Goal: Check status: Check status

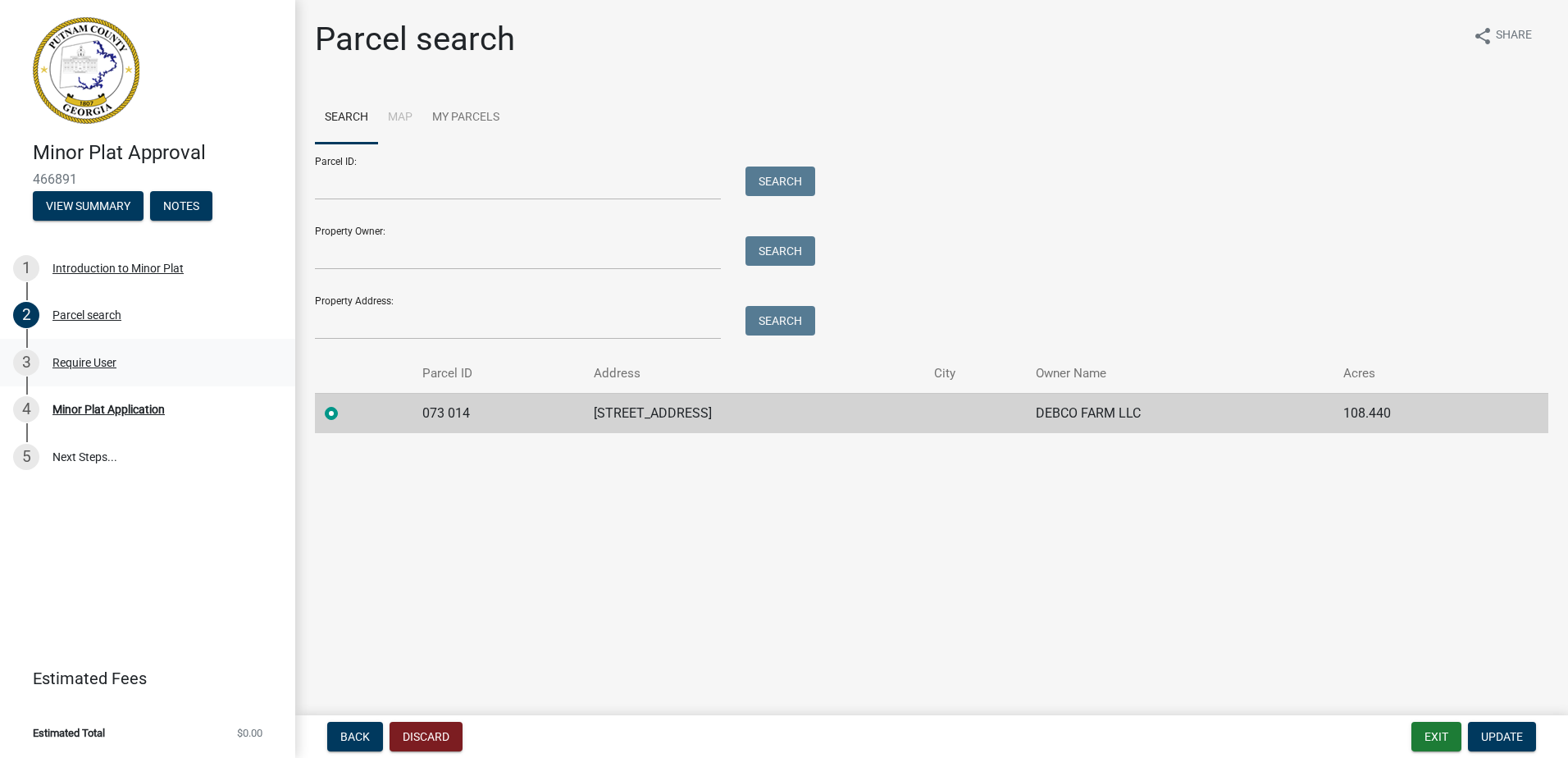
click at [75, 364] on div "Require User" at bounding box center [85, 362] width 64 height 12
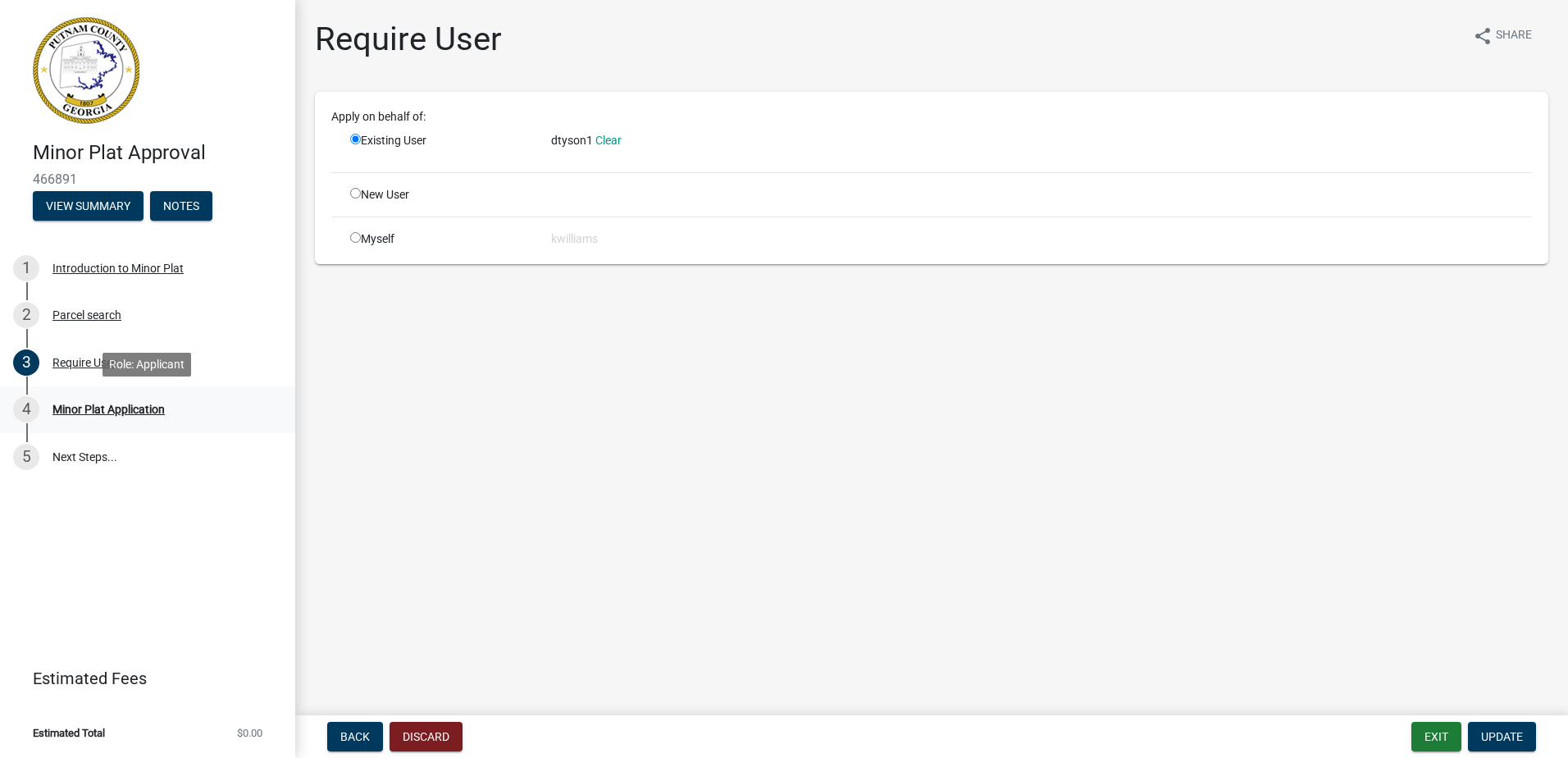
click at [79, 399] on div "4 Minor Plat Application" at bounding box center [141, 409] width 256 height 26
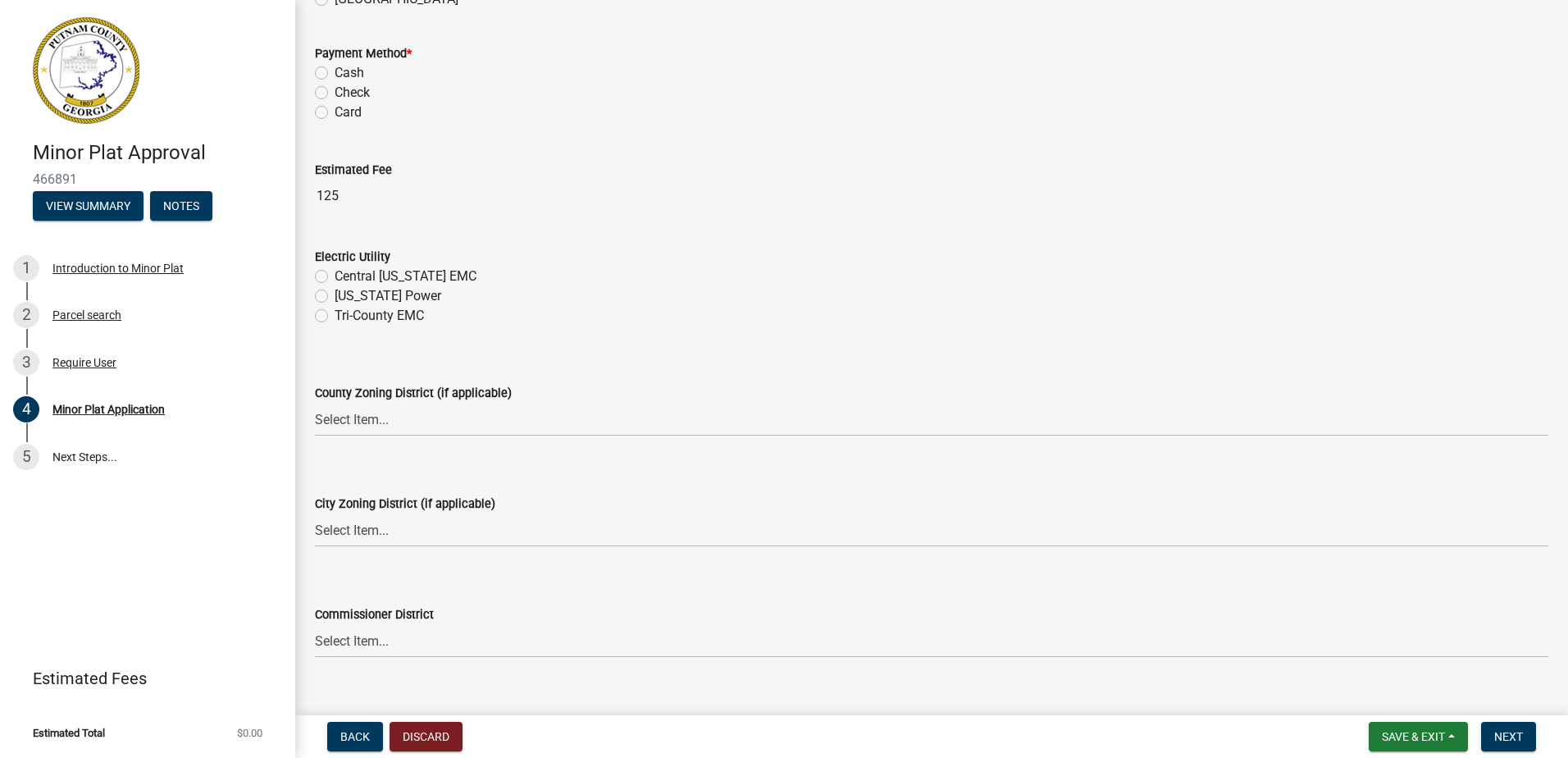
scroll to position [984, 0]
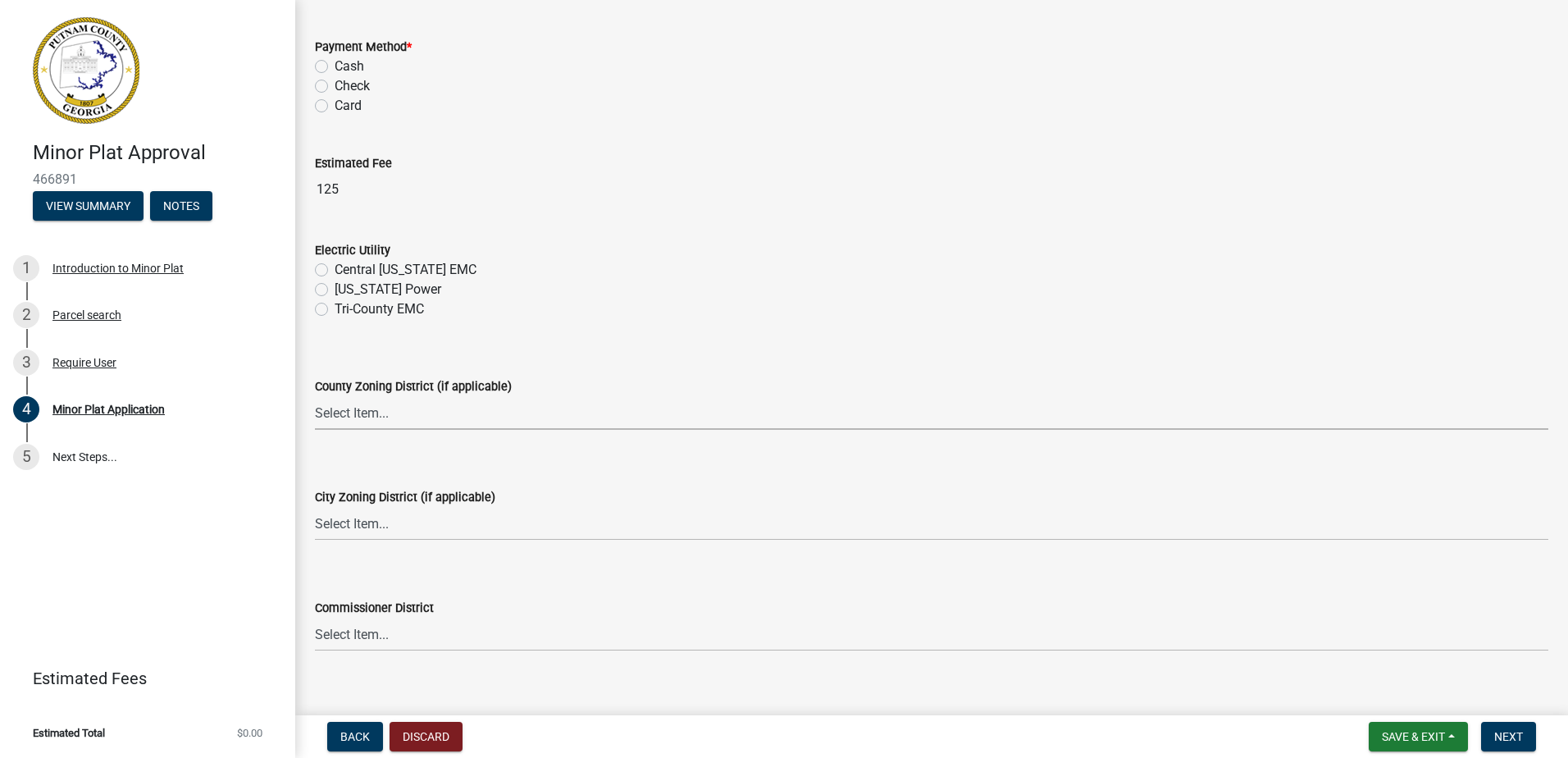
click at [388, 414] on select "Select Item... AG-1 R-1R R-1 R-2 MHP RM-1 RM-3 C-1 C-2 I-M PUD N/A" at bounding box center [931, 413] width 1233 height 34
click at [315, 396] on select "Select Item... AG-1 R-1R R-1 R-2 MHP RM-1 RM-3 C-1 C-2 I-M PUD N/A" at bounding box center [931, 413] width 1233 height 34
select select "a4366e26-0f82-401b-a682-956e4112ff86"
click at [346, 523] on select "Select Item... A-1 A-2 R-1 R-2 R-3 R-4 MHP C-1 C-2 I-1 I-2 DB FH H-P N/A" at bounding box center [931, 524] width 1233 height 34
click at [315, 507] on select "Select Item... A-1 A-2 R-1 R-2 R-3 R-4 MHP C-1 C-2 I-1 I-2 DB FH H-P N/A" at bounding box center [931, 524] width 1233 height 34
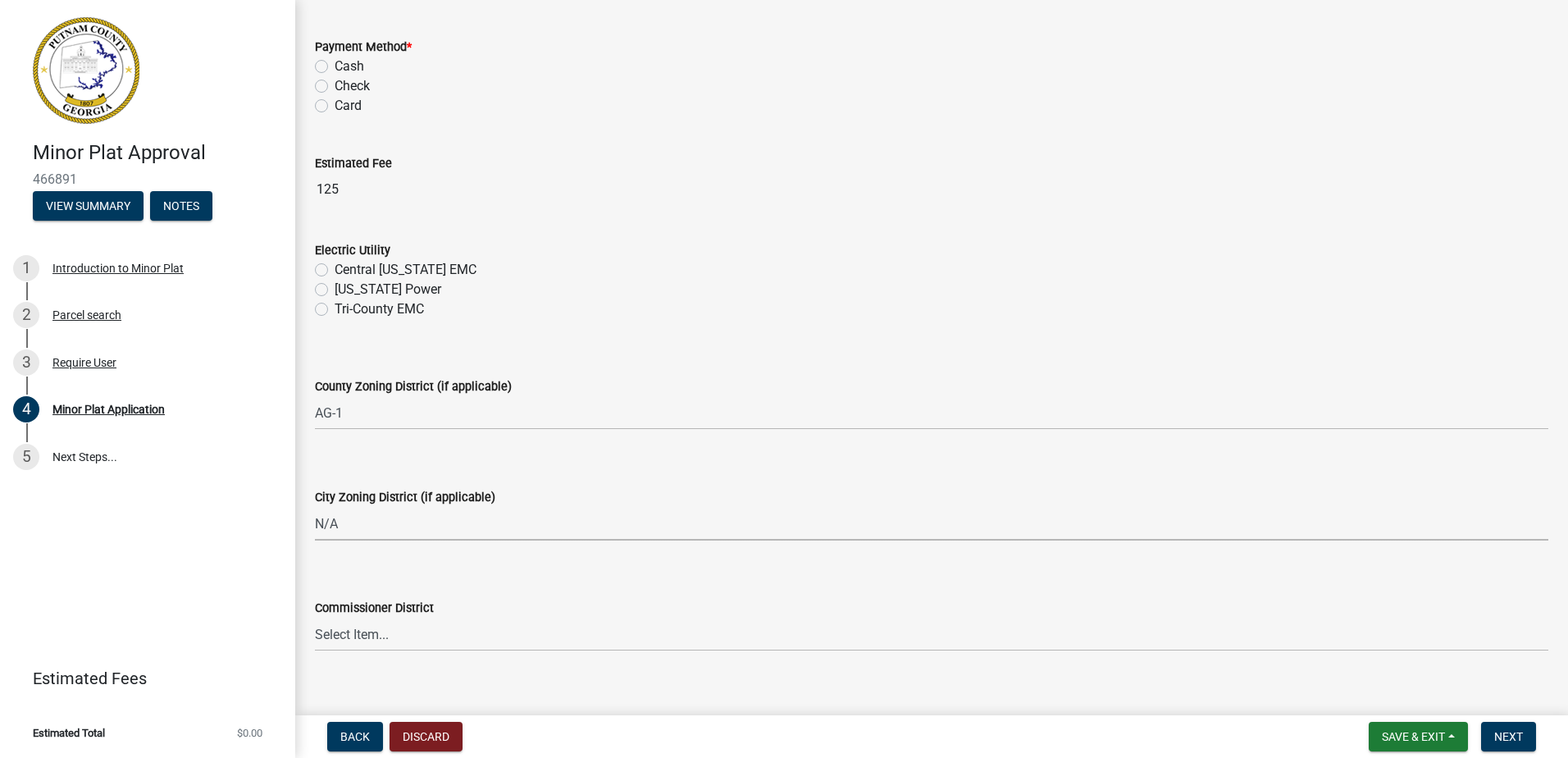
select select "83394b22-4a11-496c-8e5c-75ade2e72faf"
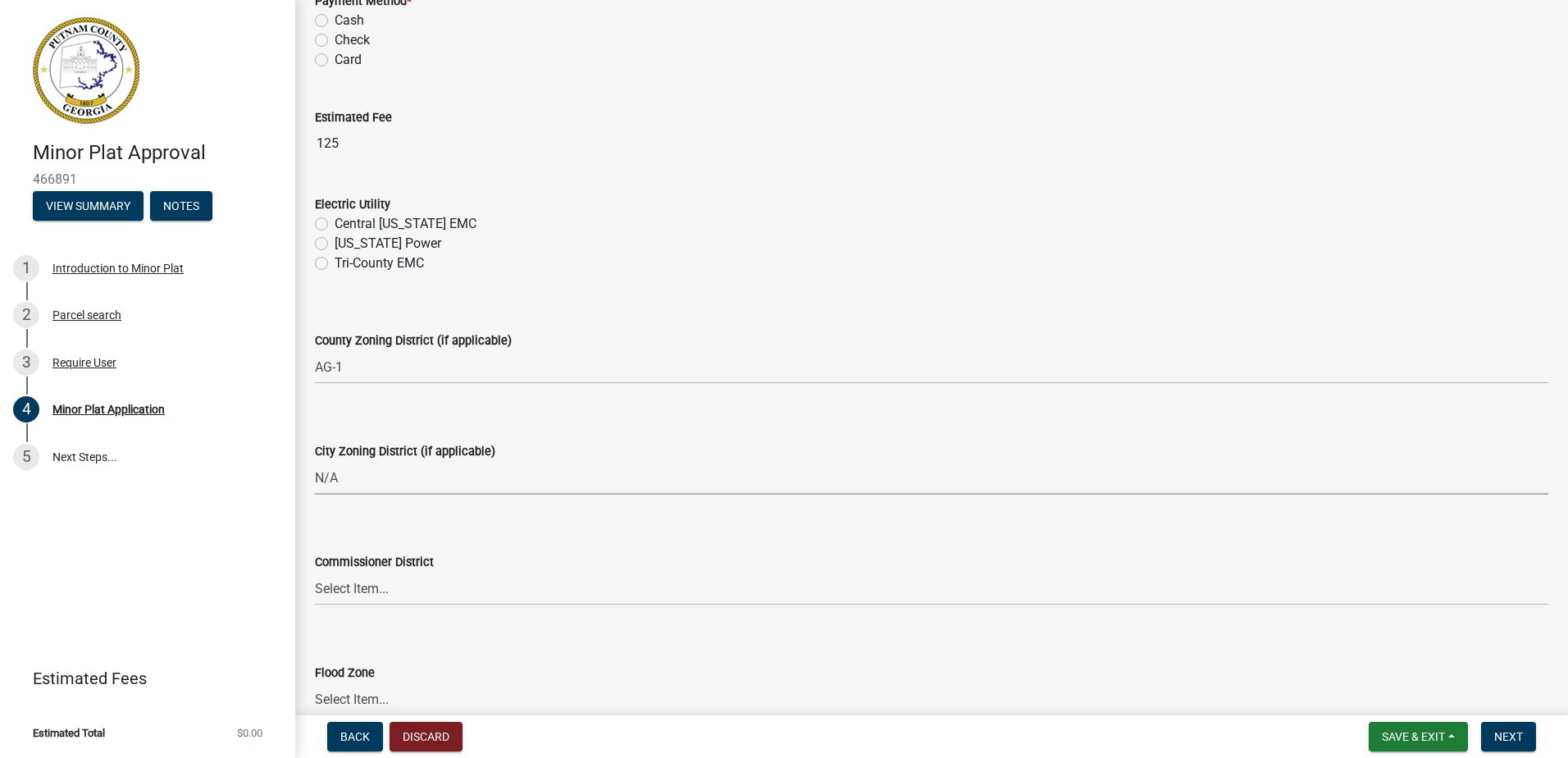
scroll to position [1116, 0]
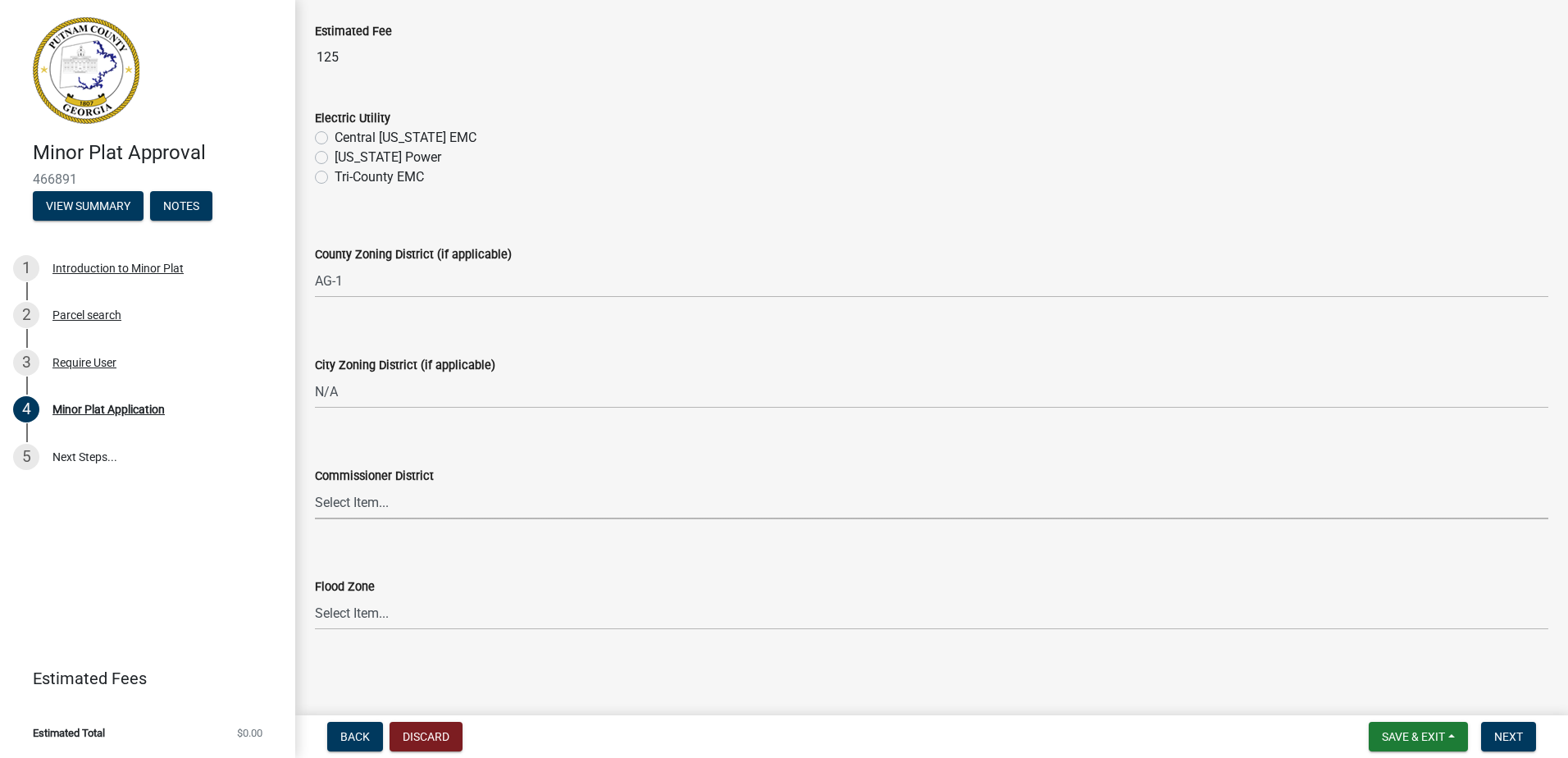
click at [336, 502] on select "Select Item... District 1 District 2 District 3 District 4" at bounding box center [931, 503] width 1233 height 34
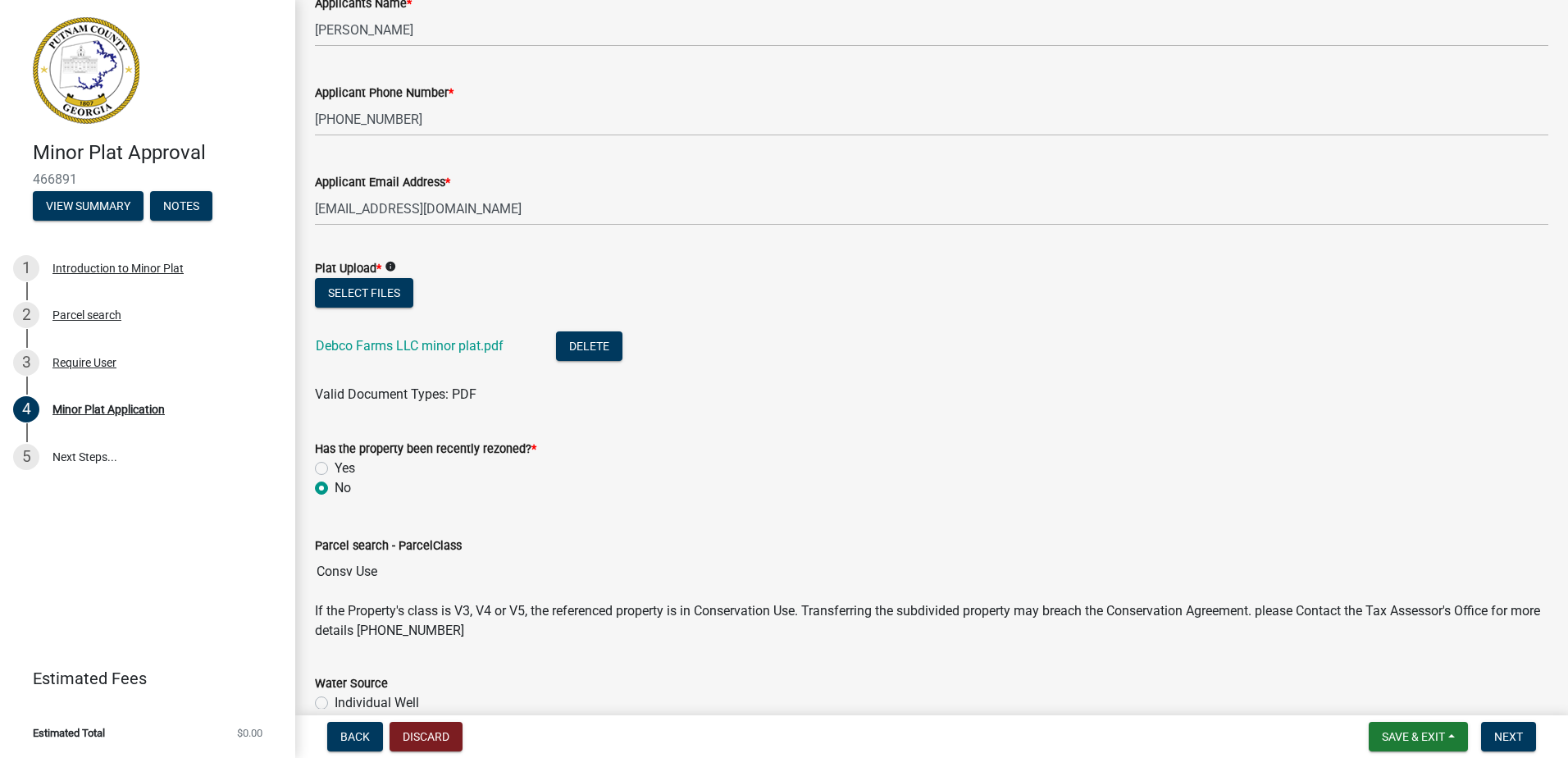
scroll to position [164, 0]
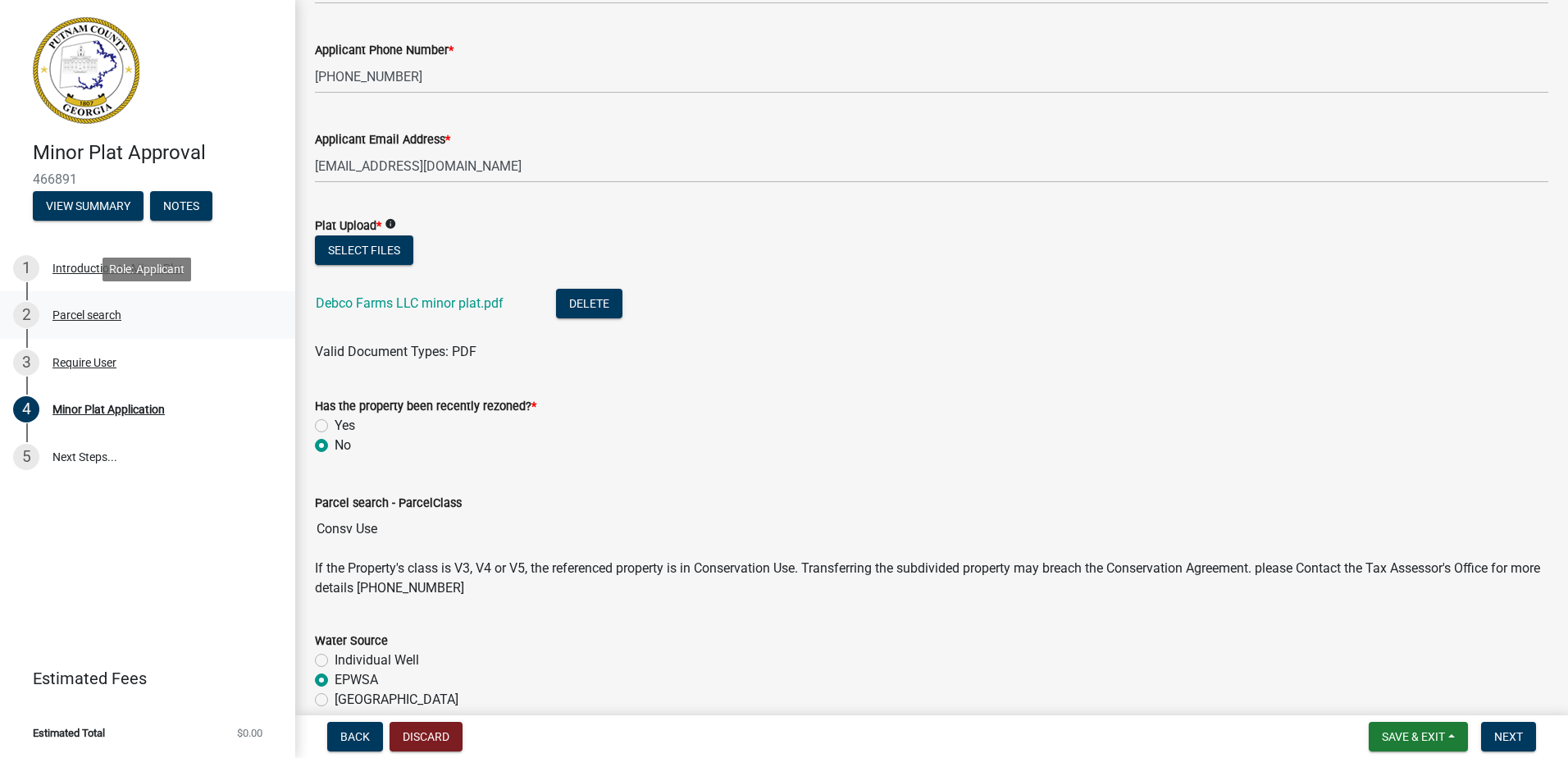
click at [78, 312] on div "Parcel search" at bounding box center [87, 314] width 69 height 12
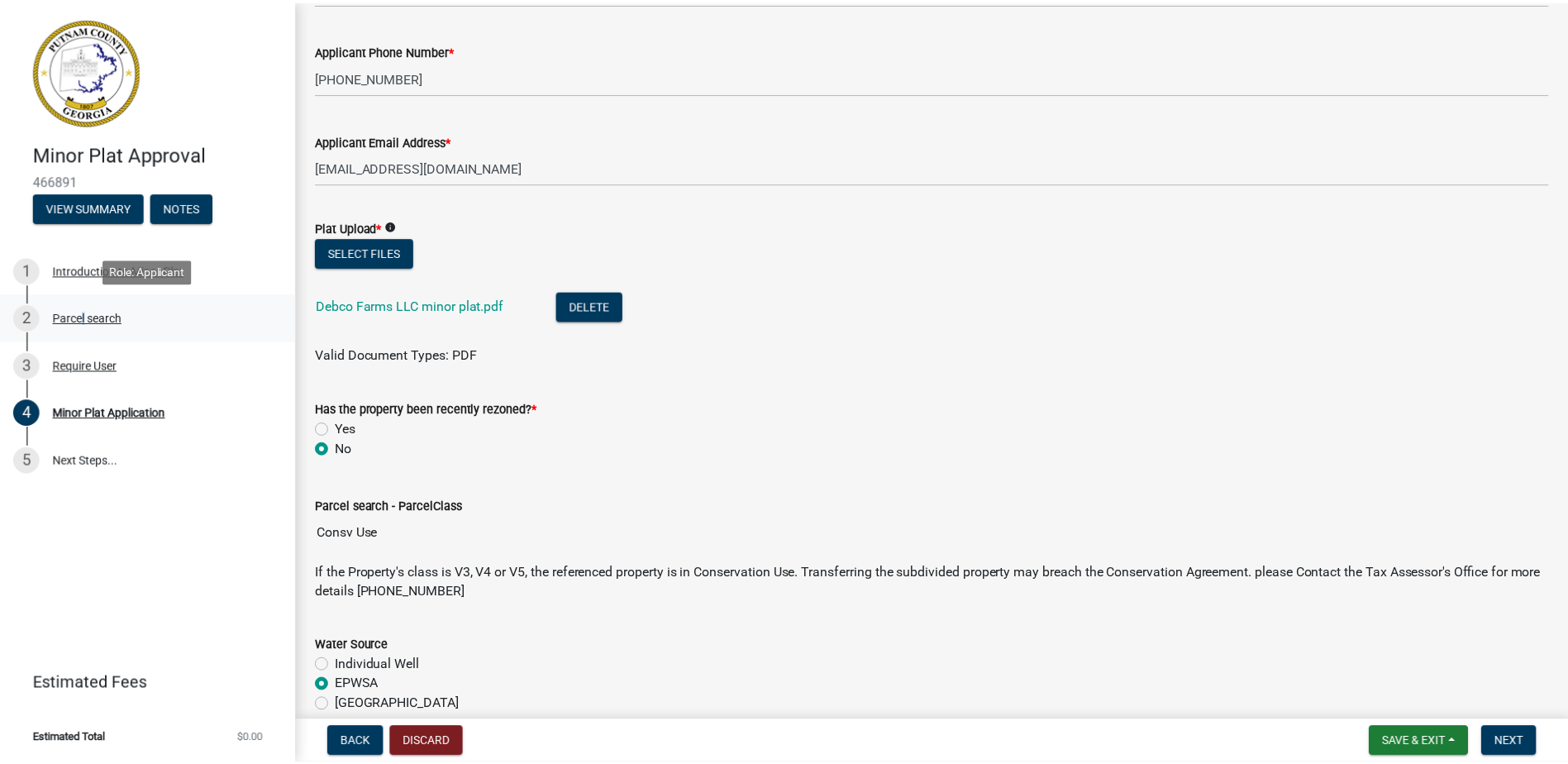
scroll to position [0, 0]
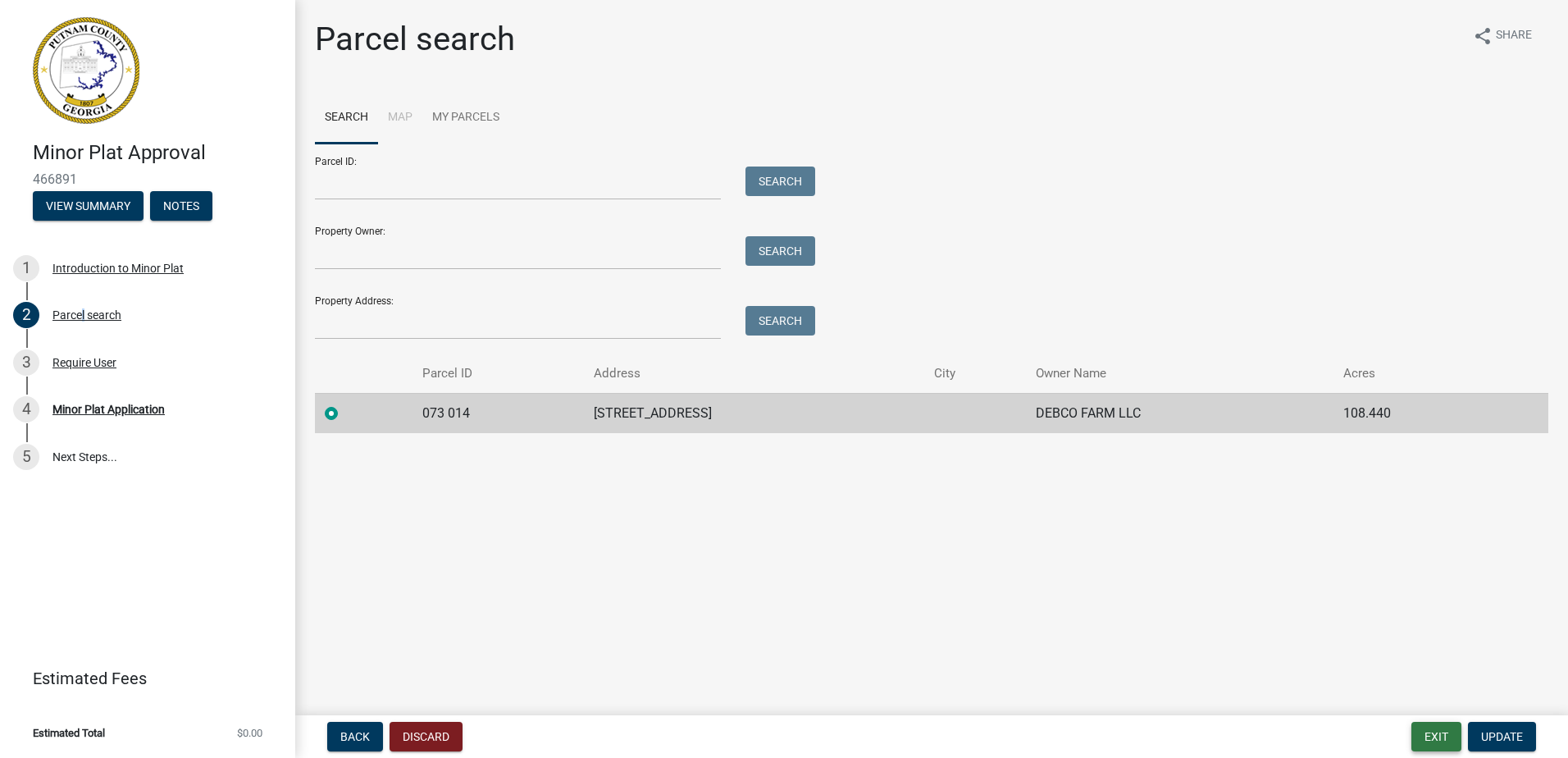
click at [1430, 742] on button "Exit" at bounding box center [1437, 736] width 50 height 29
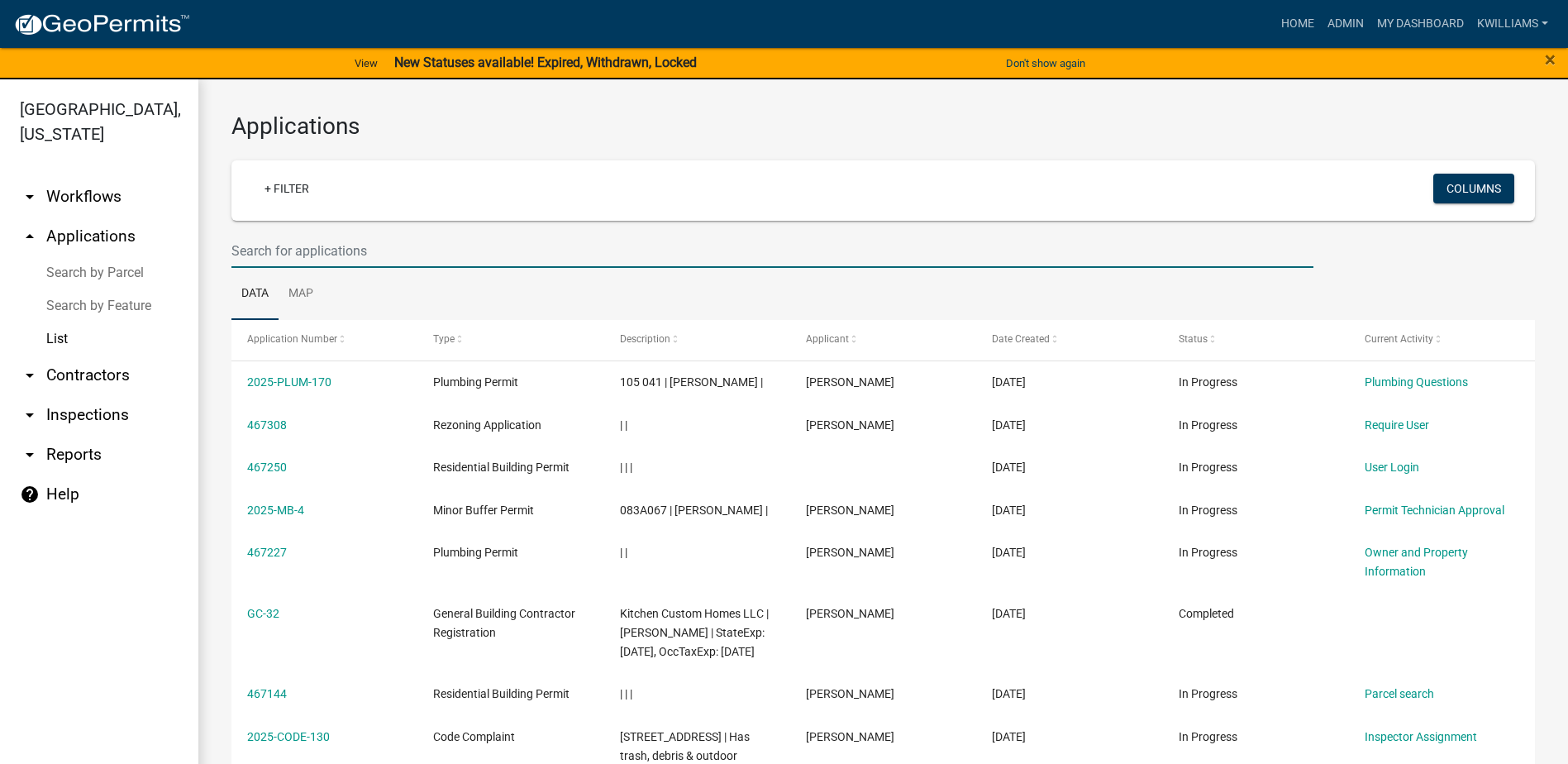
click at [325, 238] on input "text" at bounding box center [772, 251] width 1082 height 34
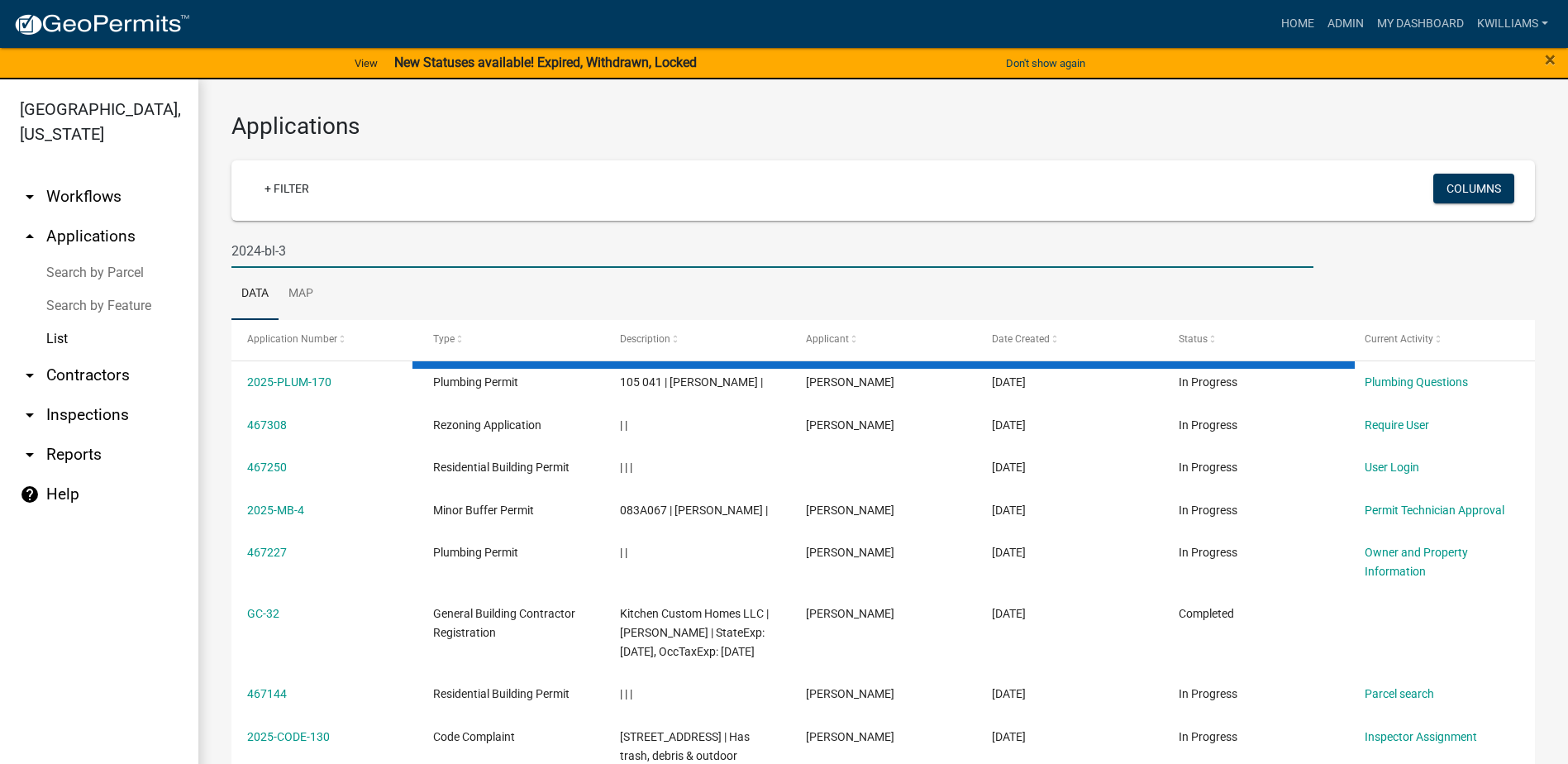
type input "2024-bl-3"
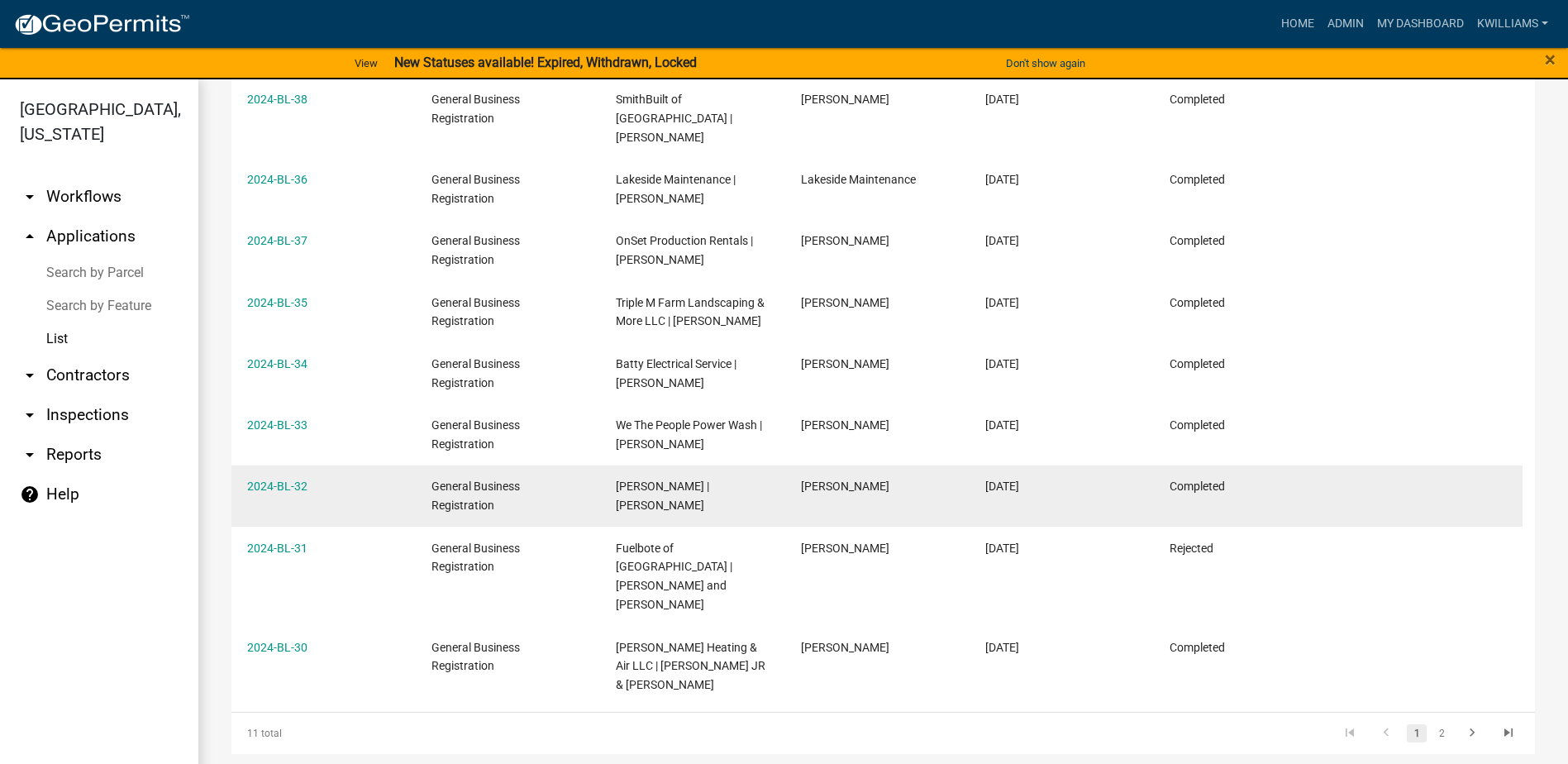
scroll to position [380, 0]
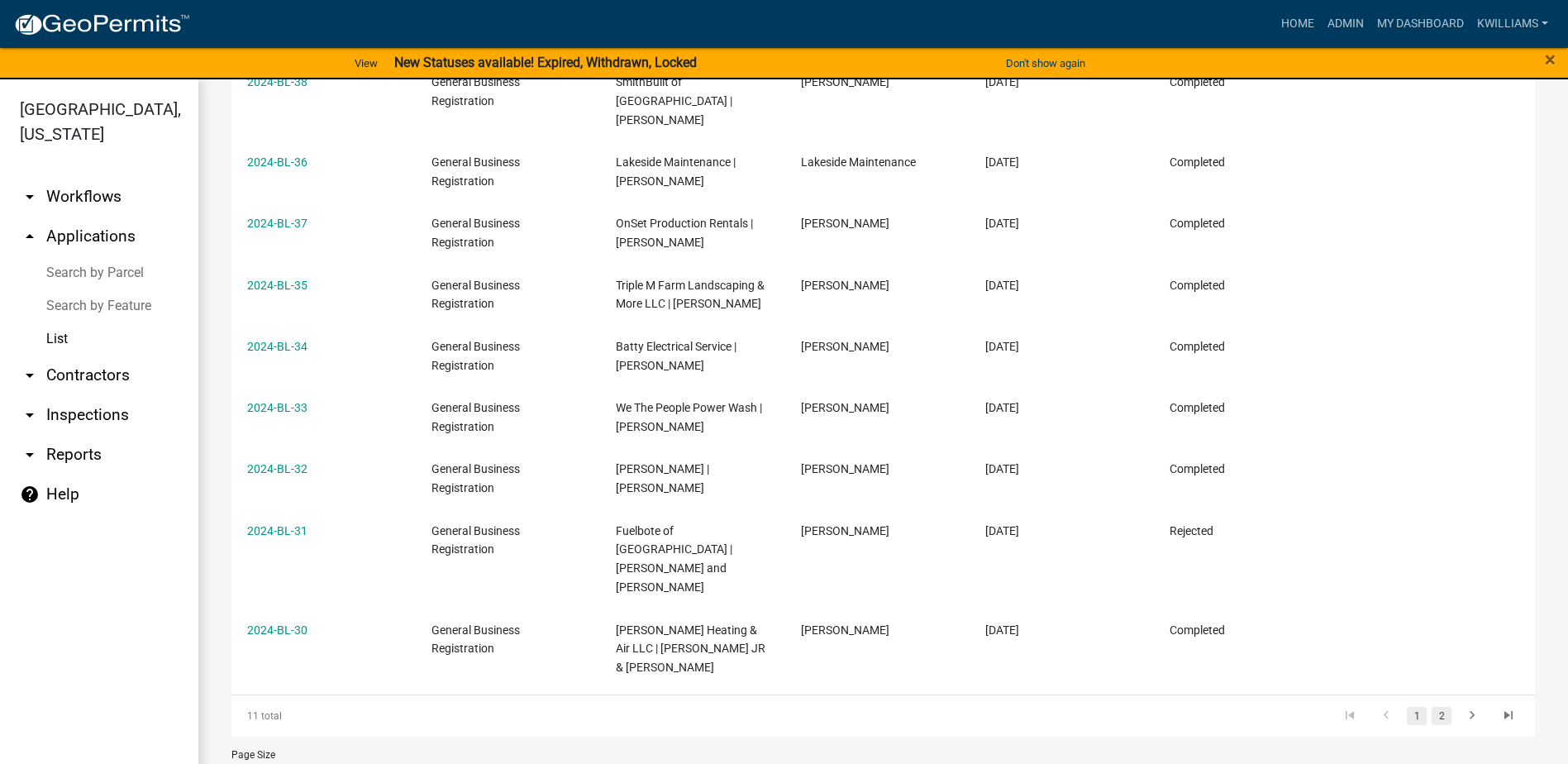
click at [1435, 706] on link "2" at bounding box center [1442, 715] width 20 height 18
click at [1432, 706] on link "2" at bounding box center [1442, 715] width 20 height 18
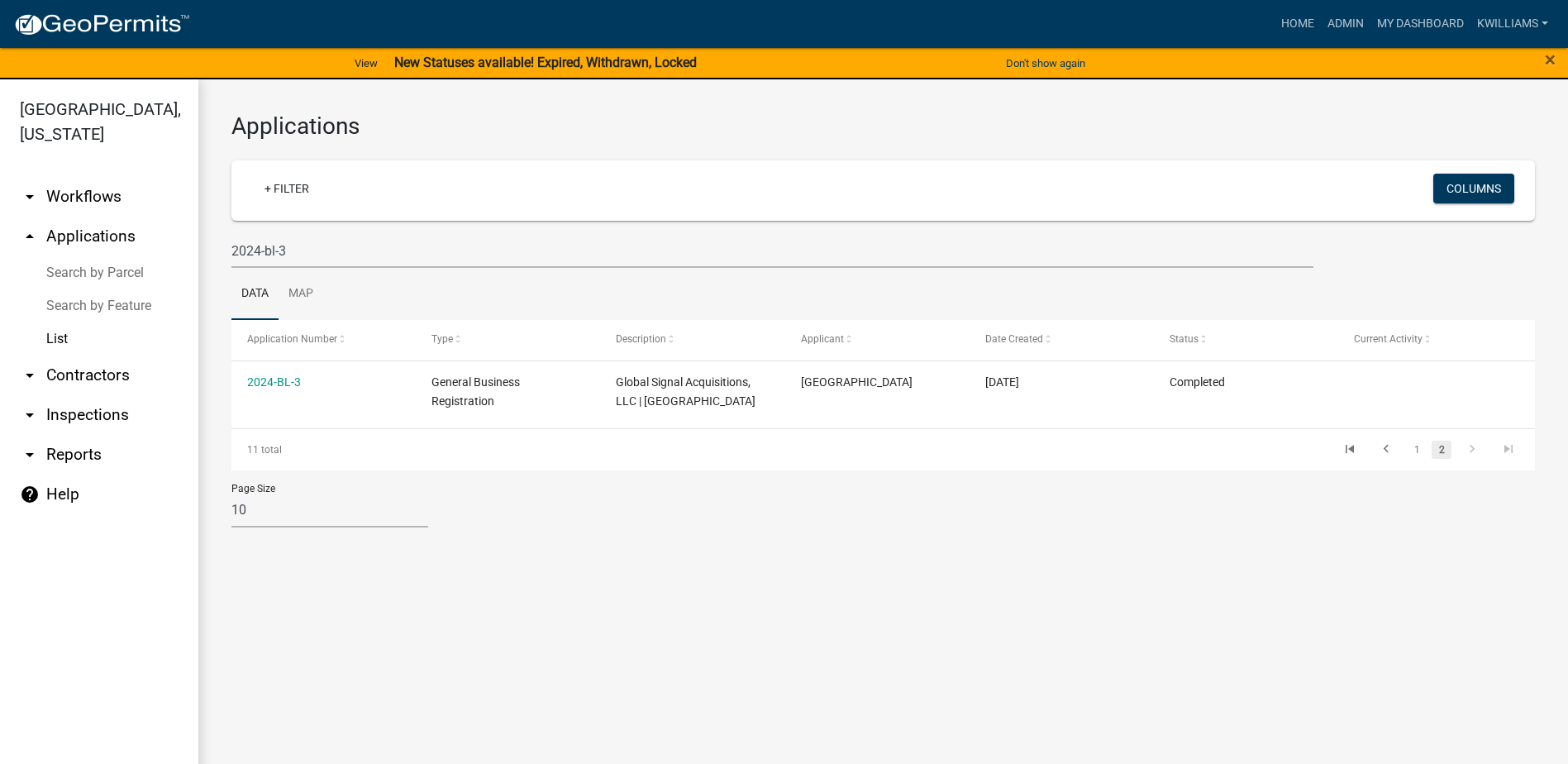
click at [69, 337] on link "List" at bounding box center [99, 338] width 198 height 33
click at [59, 336] on link "List" at bounding box center [99, 338] width 198 height 33
click at [70, 238] on link "arrow_drop_up Applications" at bounding box center [99, 237] width 198 height 40
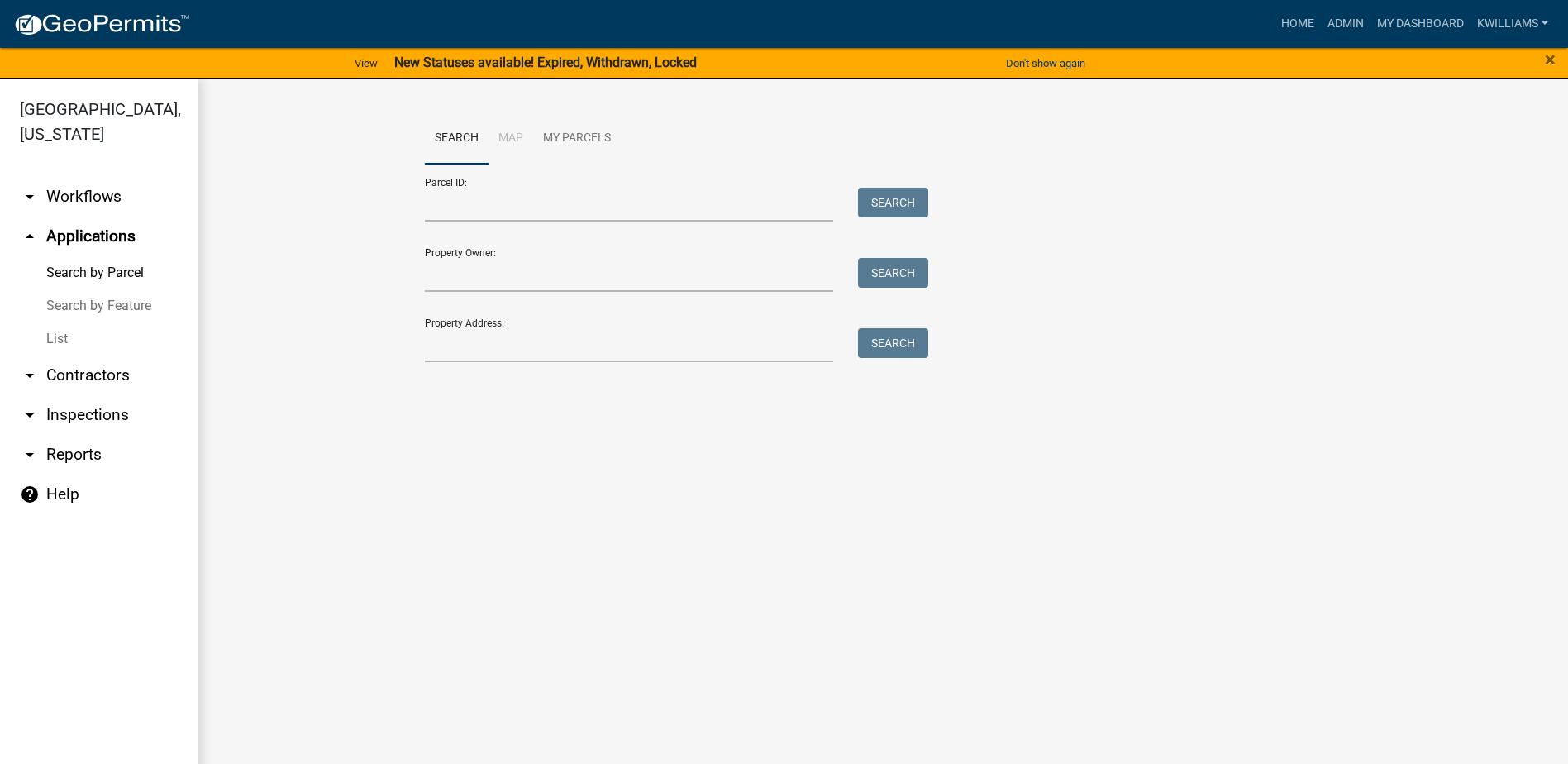
click at [75, 349] on link "List" at bounding box center [99, 338] width 198 height 33
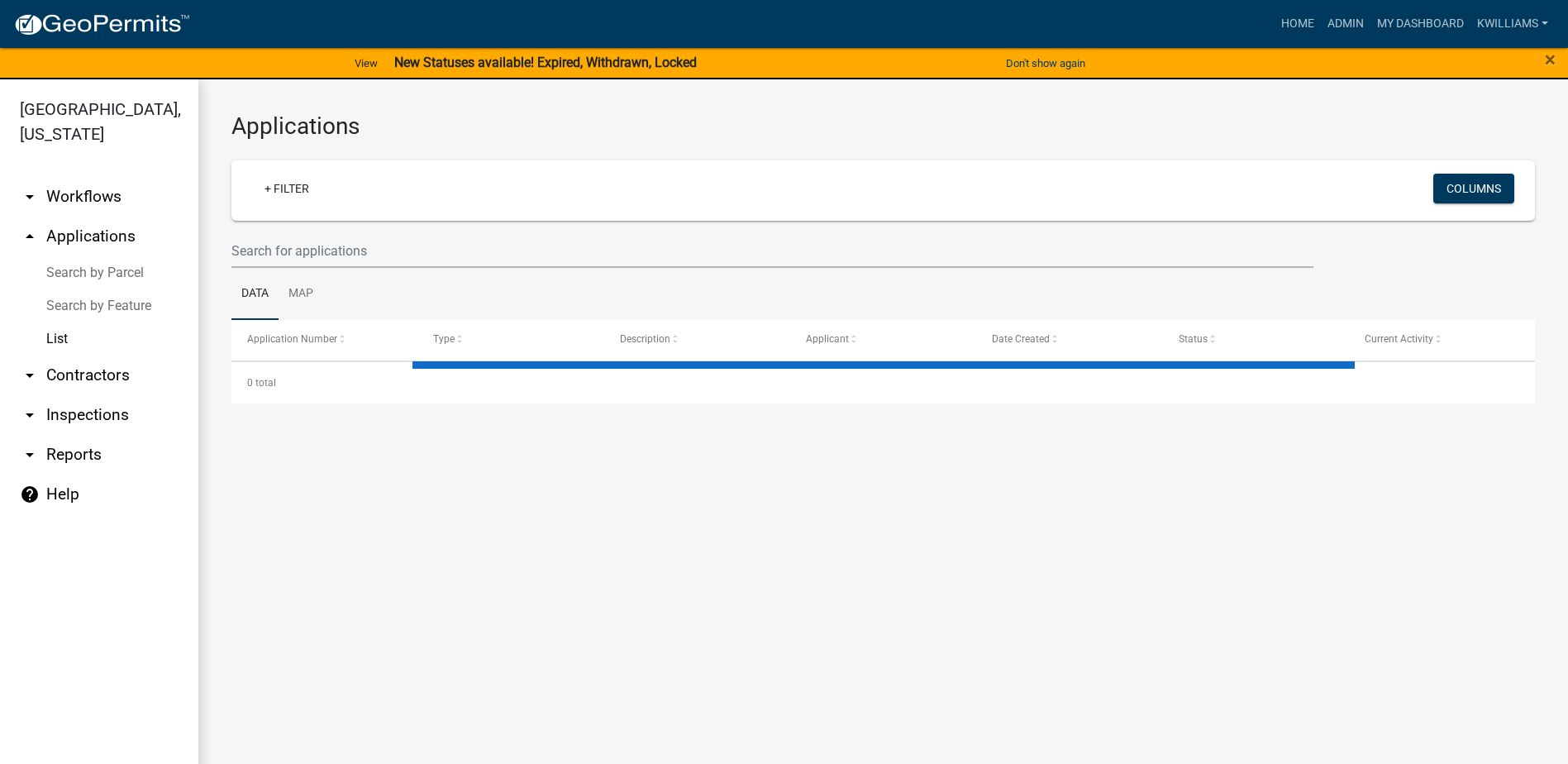
click at [226, 250] on div at bounding box center [772, 251] width 1107 height 34
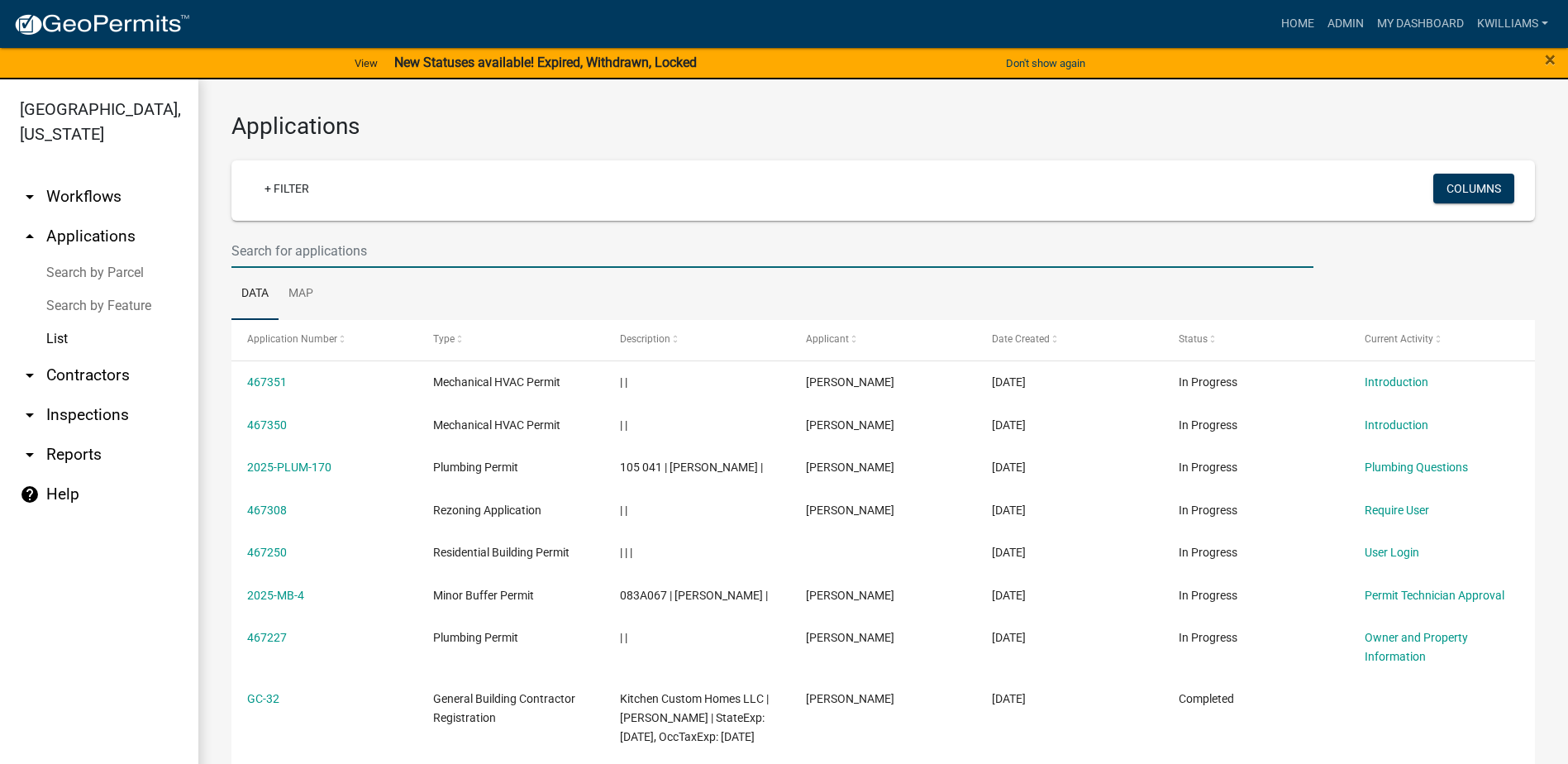
click at [290, 257] on input "text" at bounding box center [772, 251] width 1082 height 34
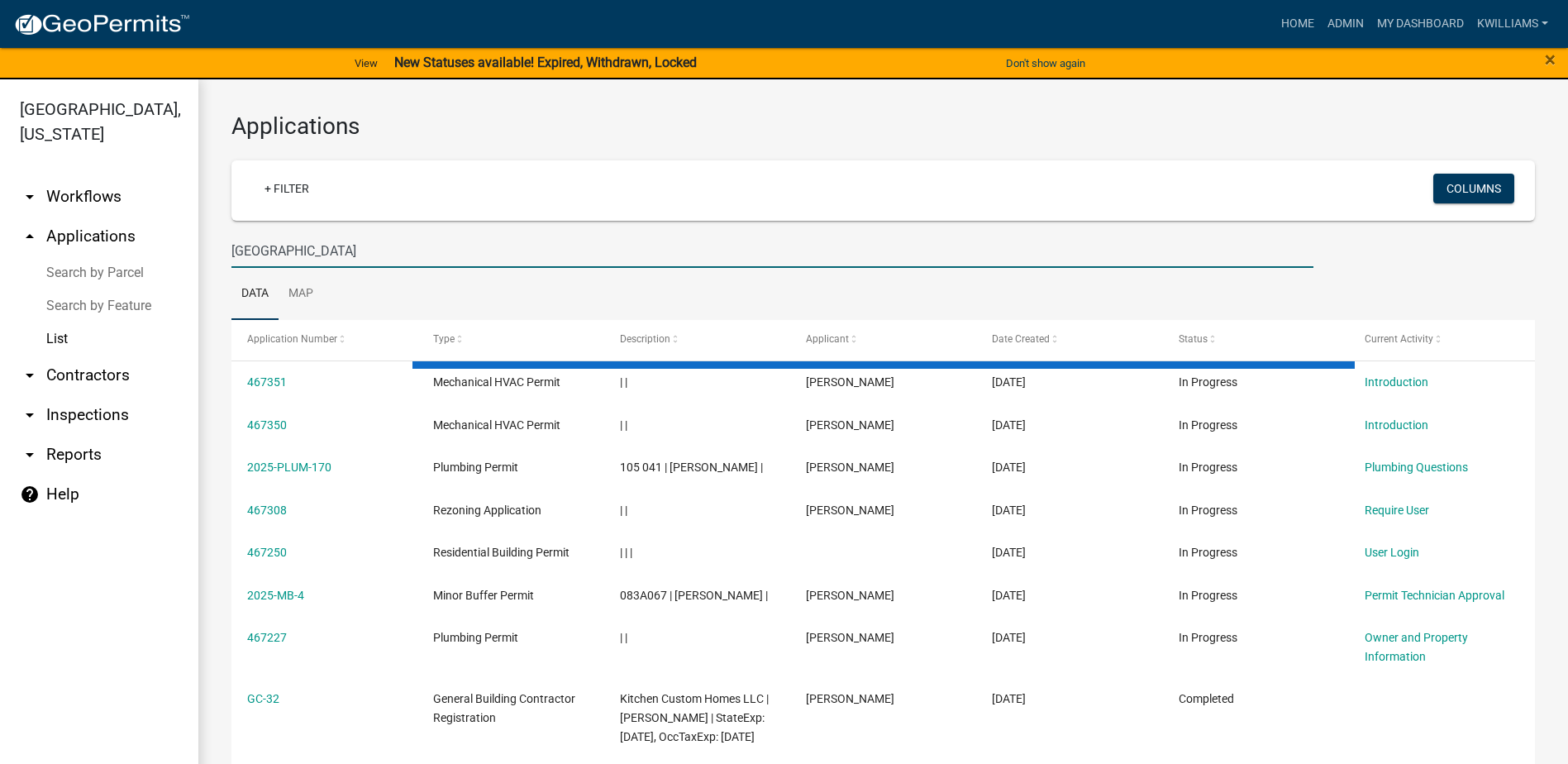
type input "[GEOGRAPHIC_DATA]"
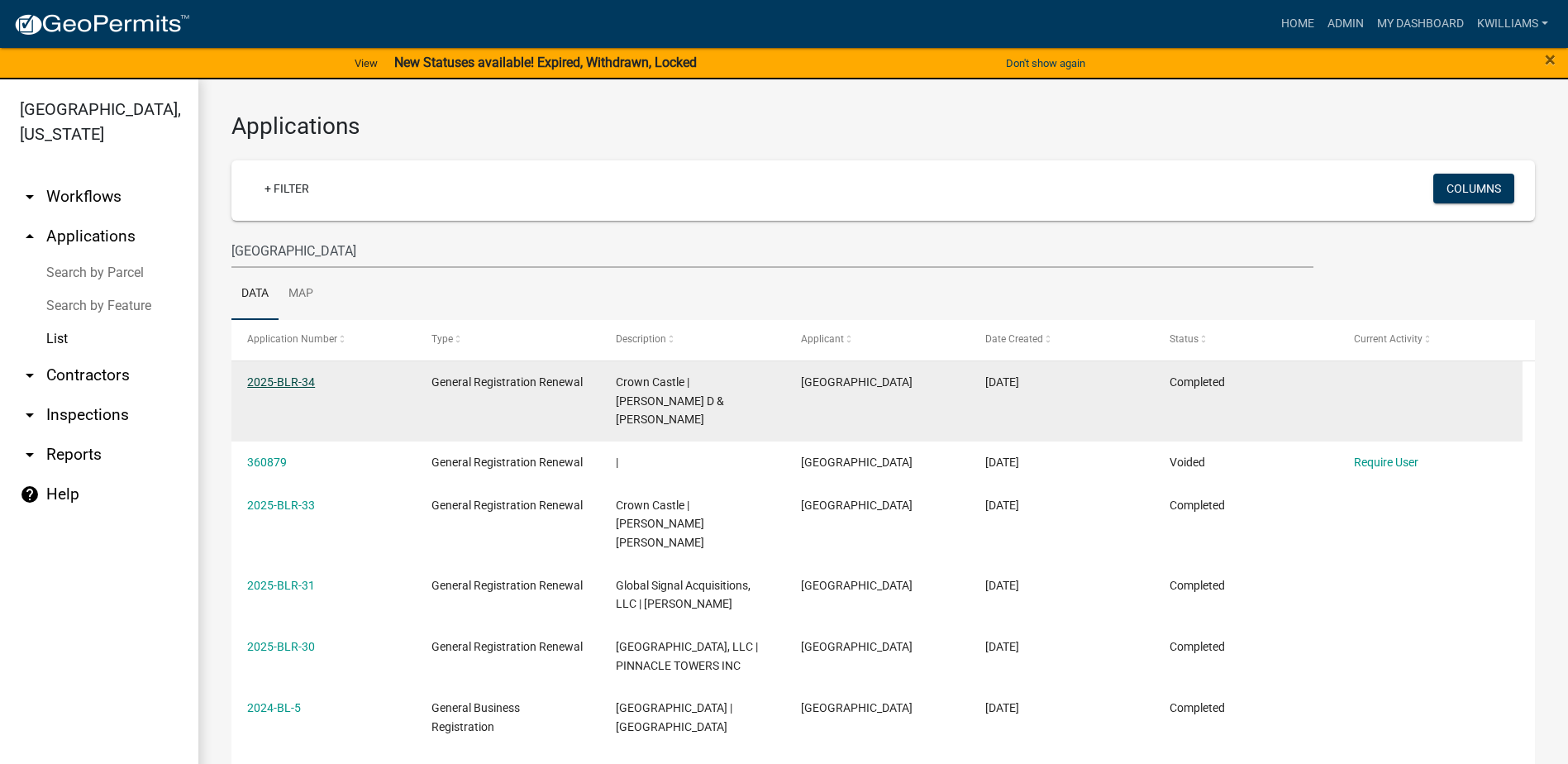
click at [291, 386] on link "2025-BLR-34" at bounding box center [281, 382] width 68 height 13
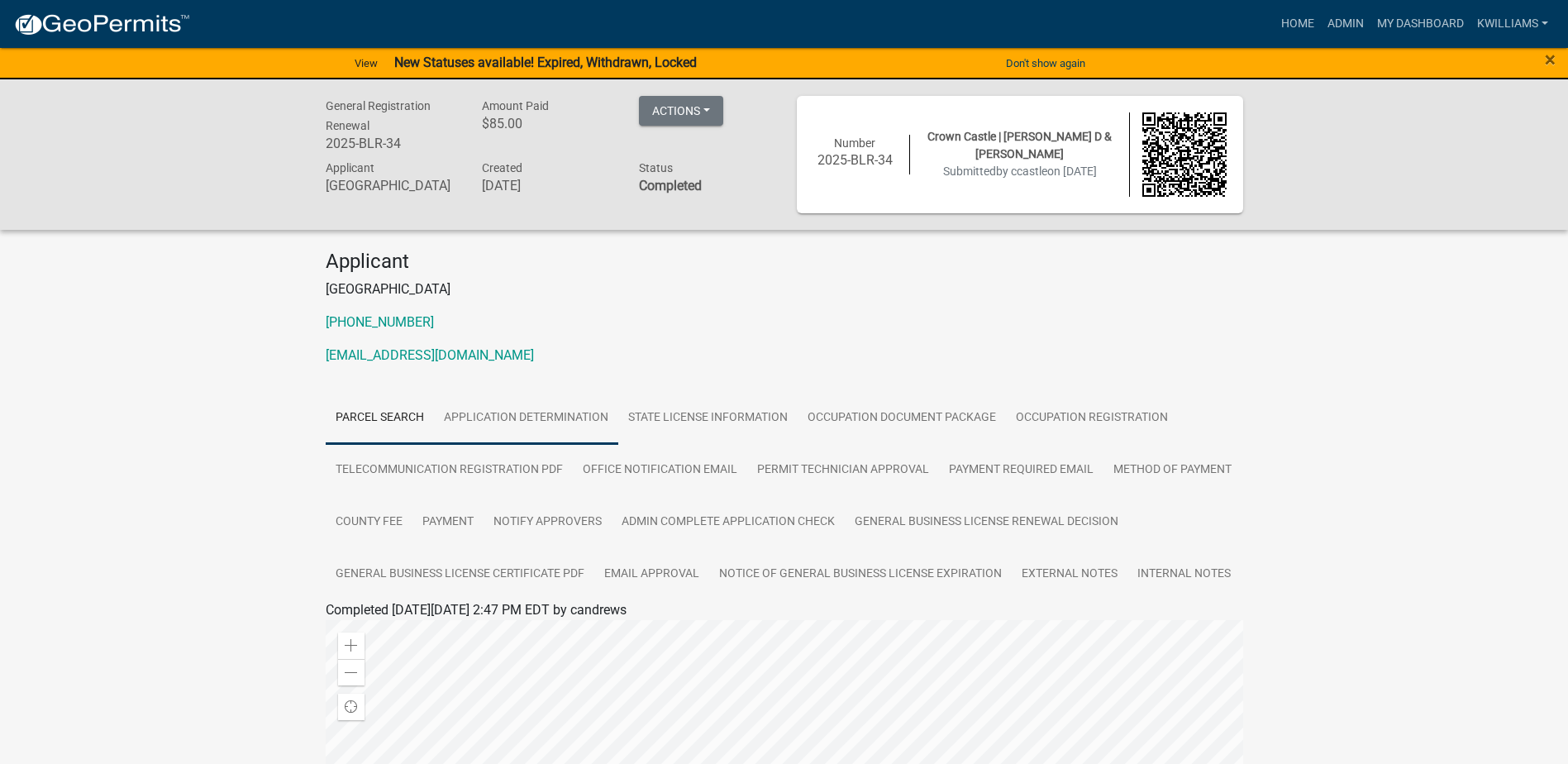
click at [532, 418] on link "Application Determination" at bounding box center [526, 418] width 185 height 53
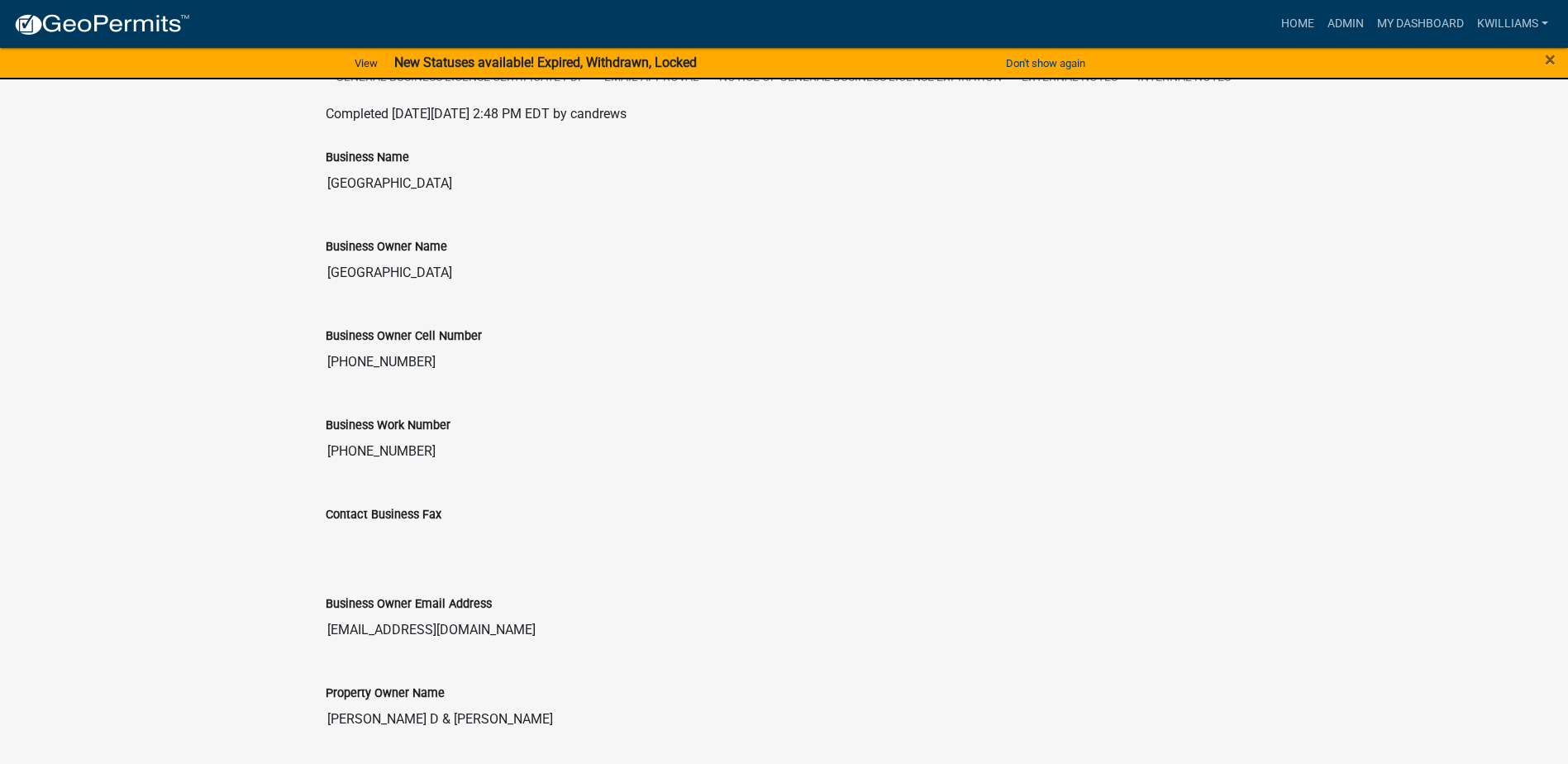
scroll to position [83, 0]
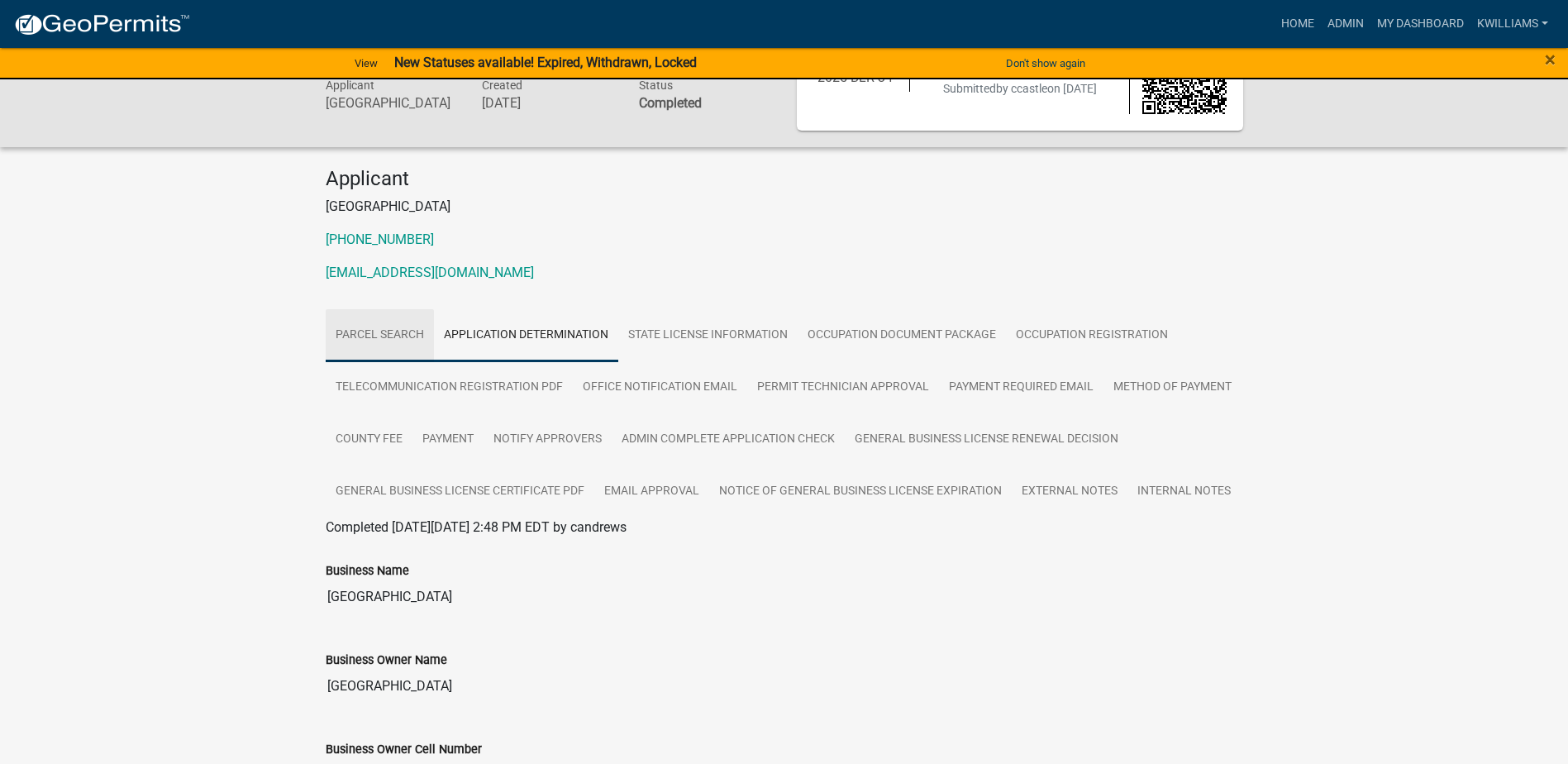
click at [380, 322] on link "Parcel search" at bounding box center [380, 335] width 108 height 53
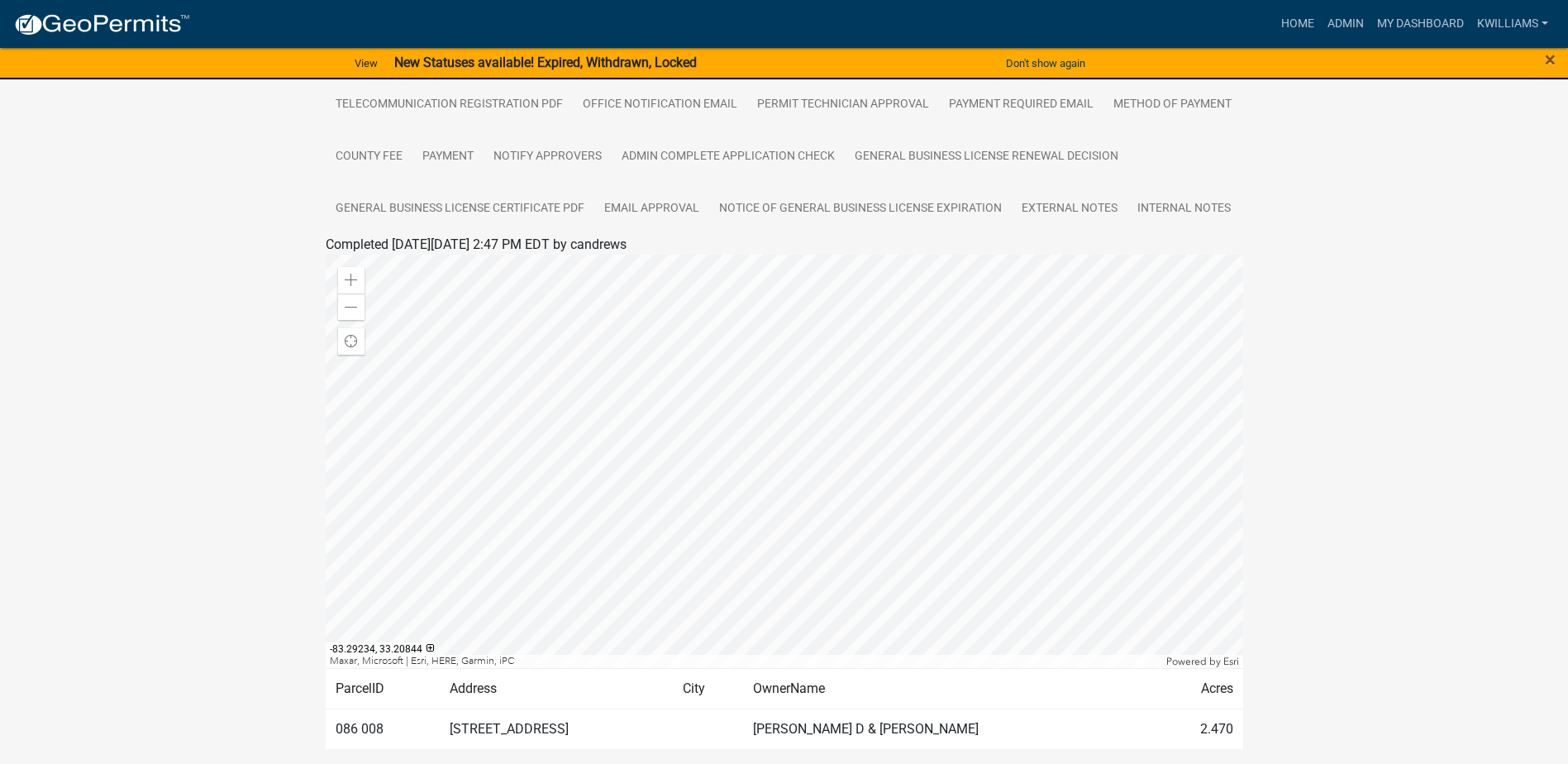
scroll to position [350, 0]
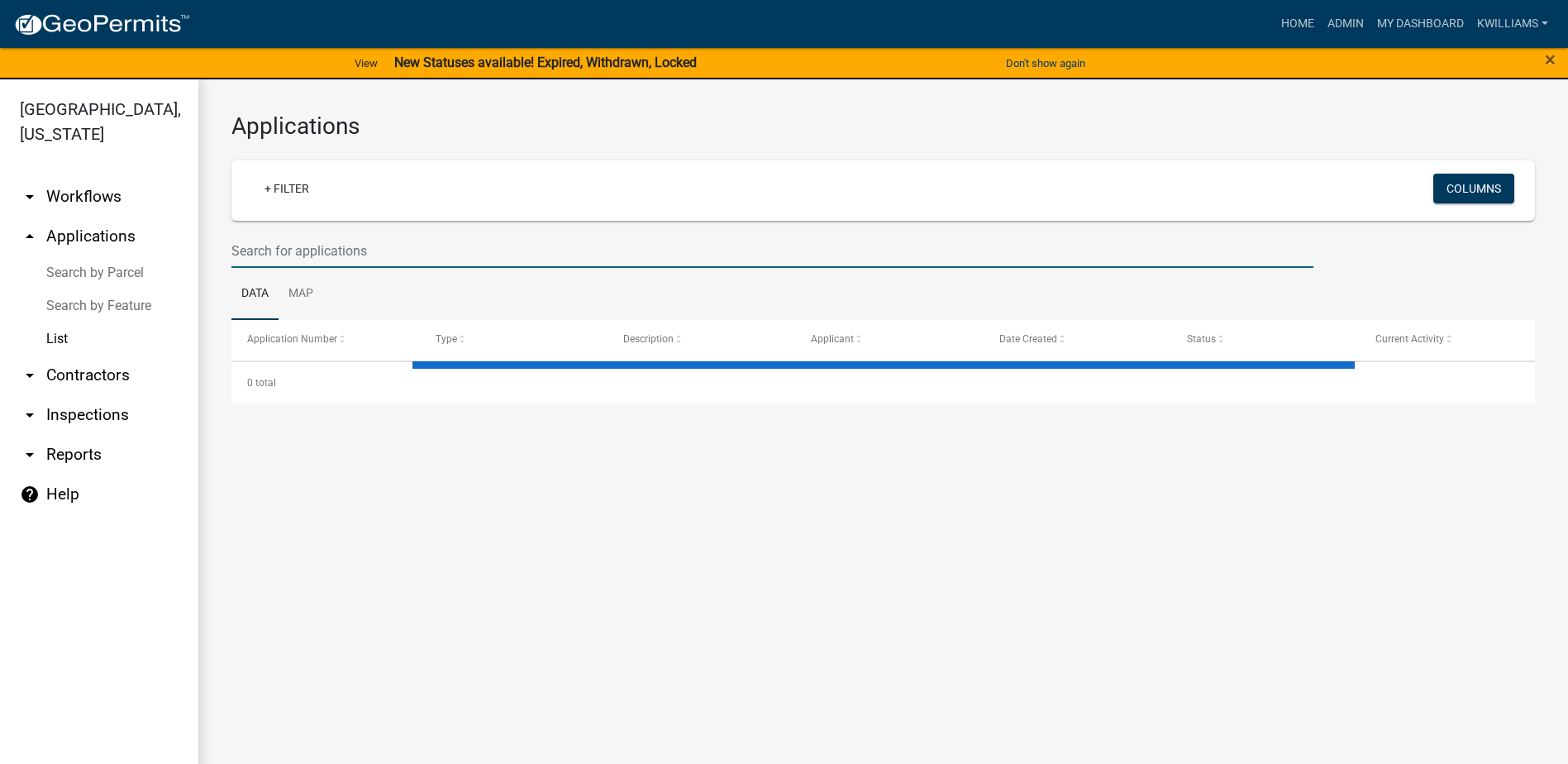
click at [373, 247] on input "text" at bounding box center [772, 251] width 1082 height 34
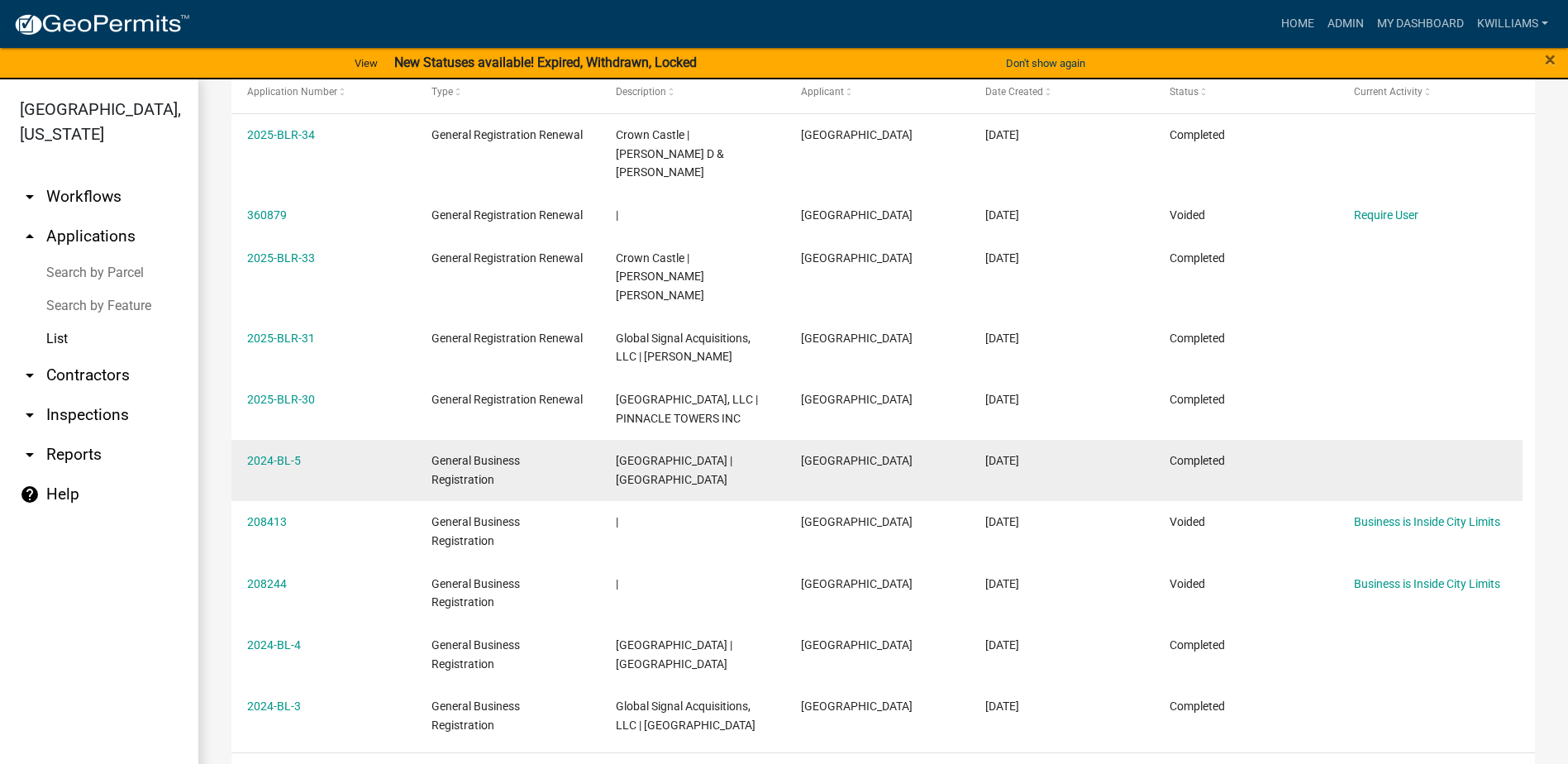
scroll to position [248, 0]
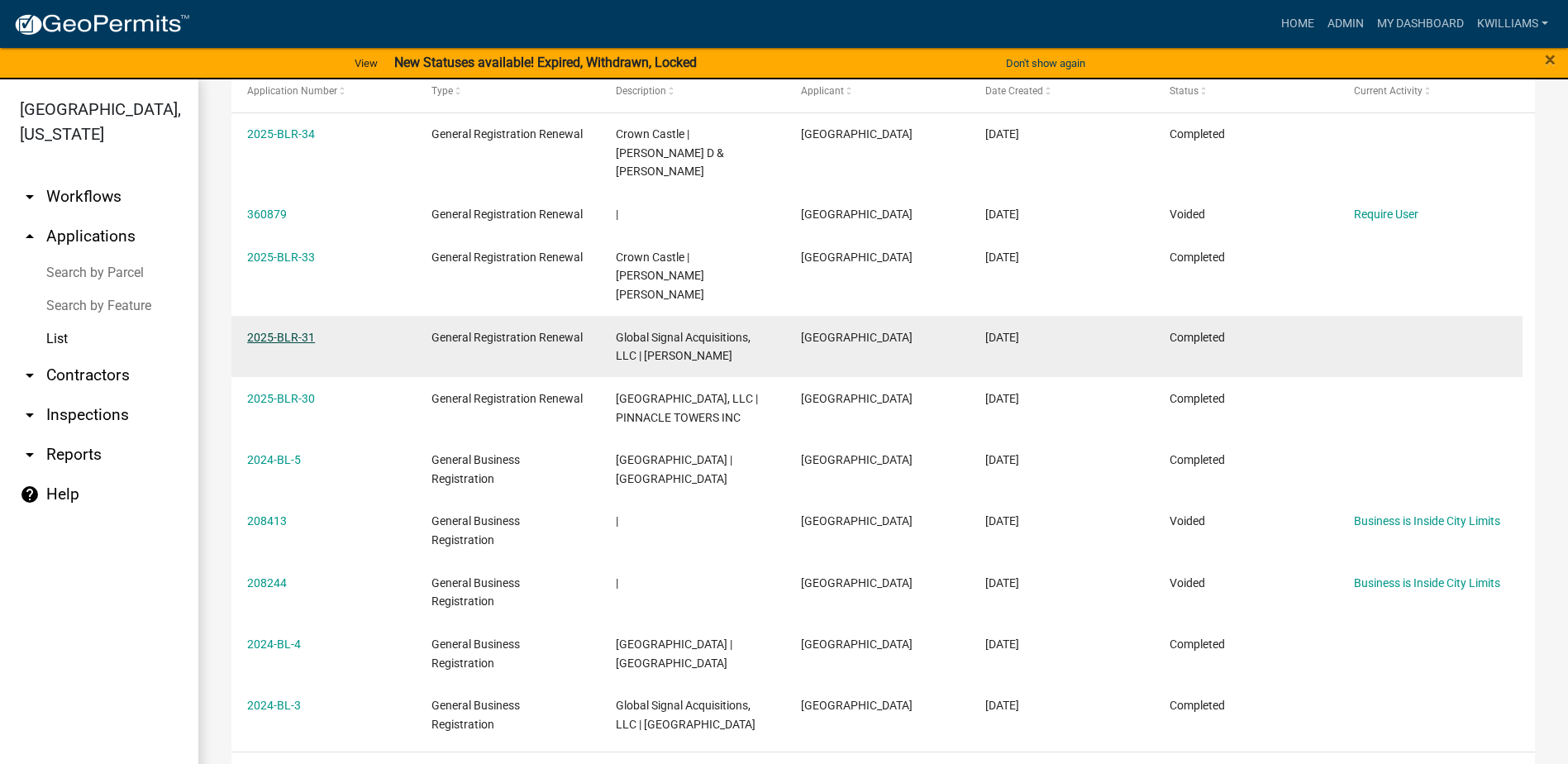
type input "[GEOGRAPHIC_DATA]"
click at [268, 330] on link "2025-BLR-31" at bounding box center [281, 337] width 68 height 13
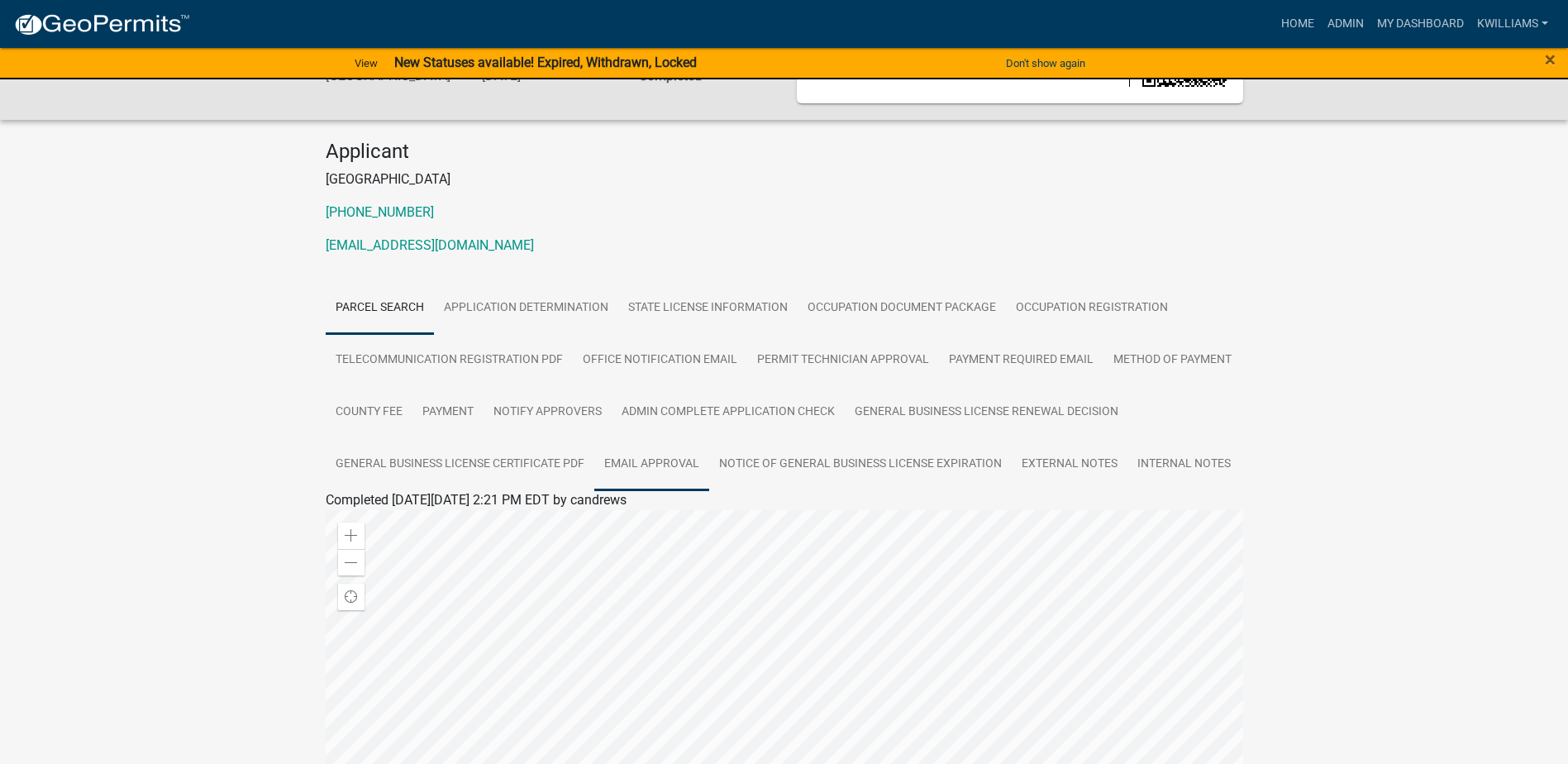
scroll to position [103, 0]
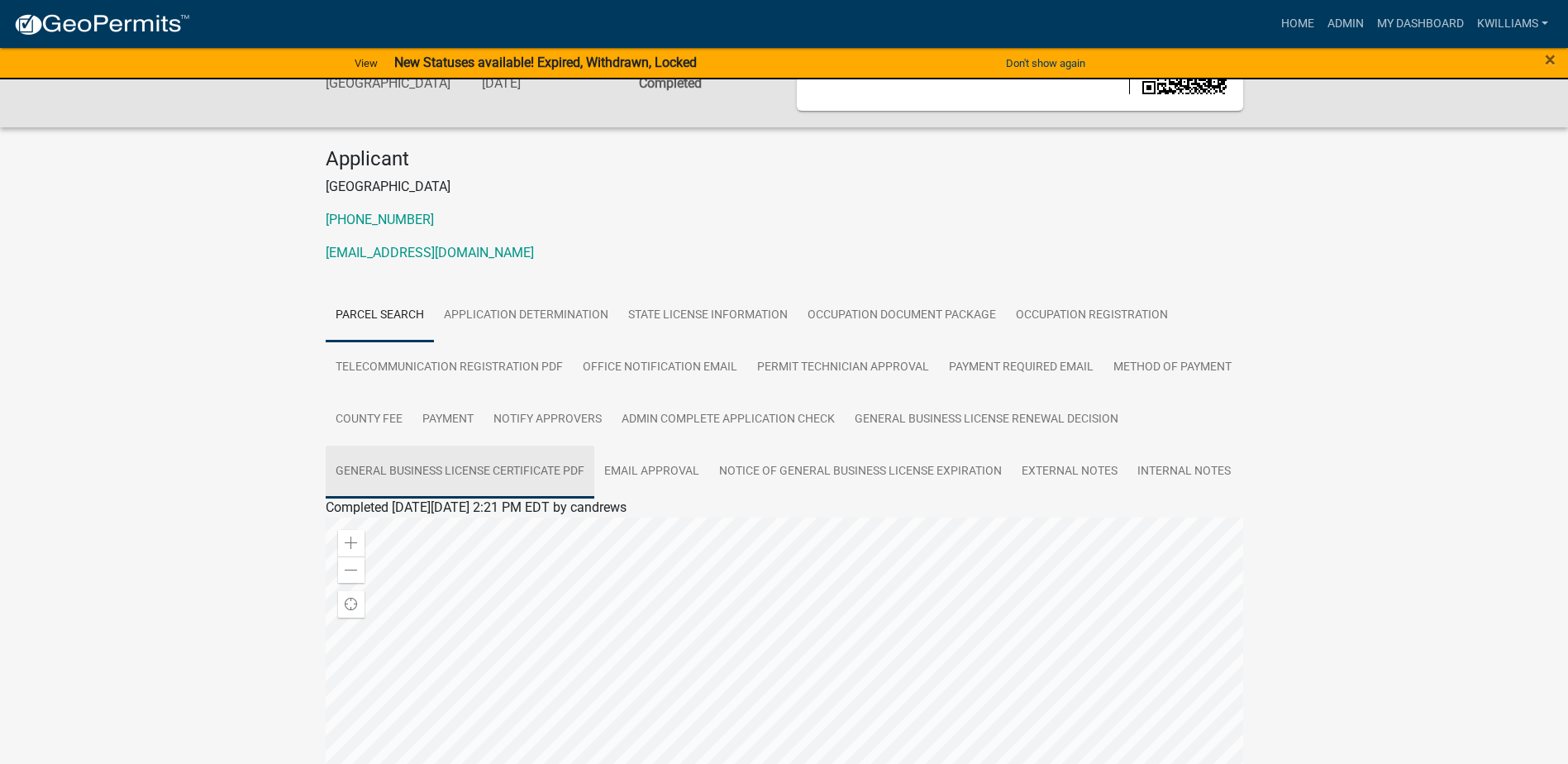
click at [563, 469] on link "General Business License Certificate PDF" at bounding box center [460, 472] width 268 height 53
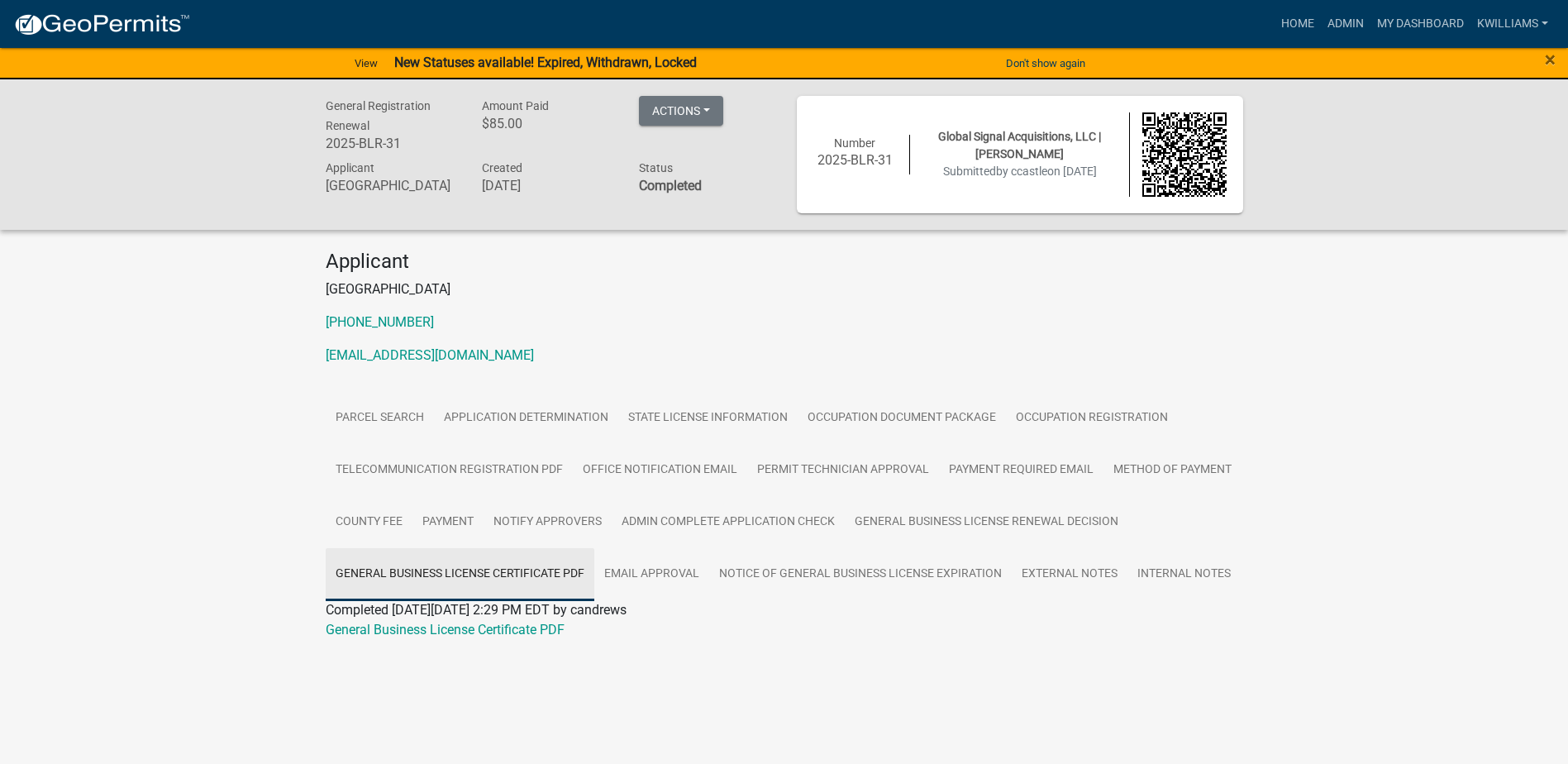
scroll to position [0, 0]
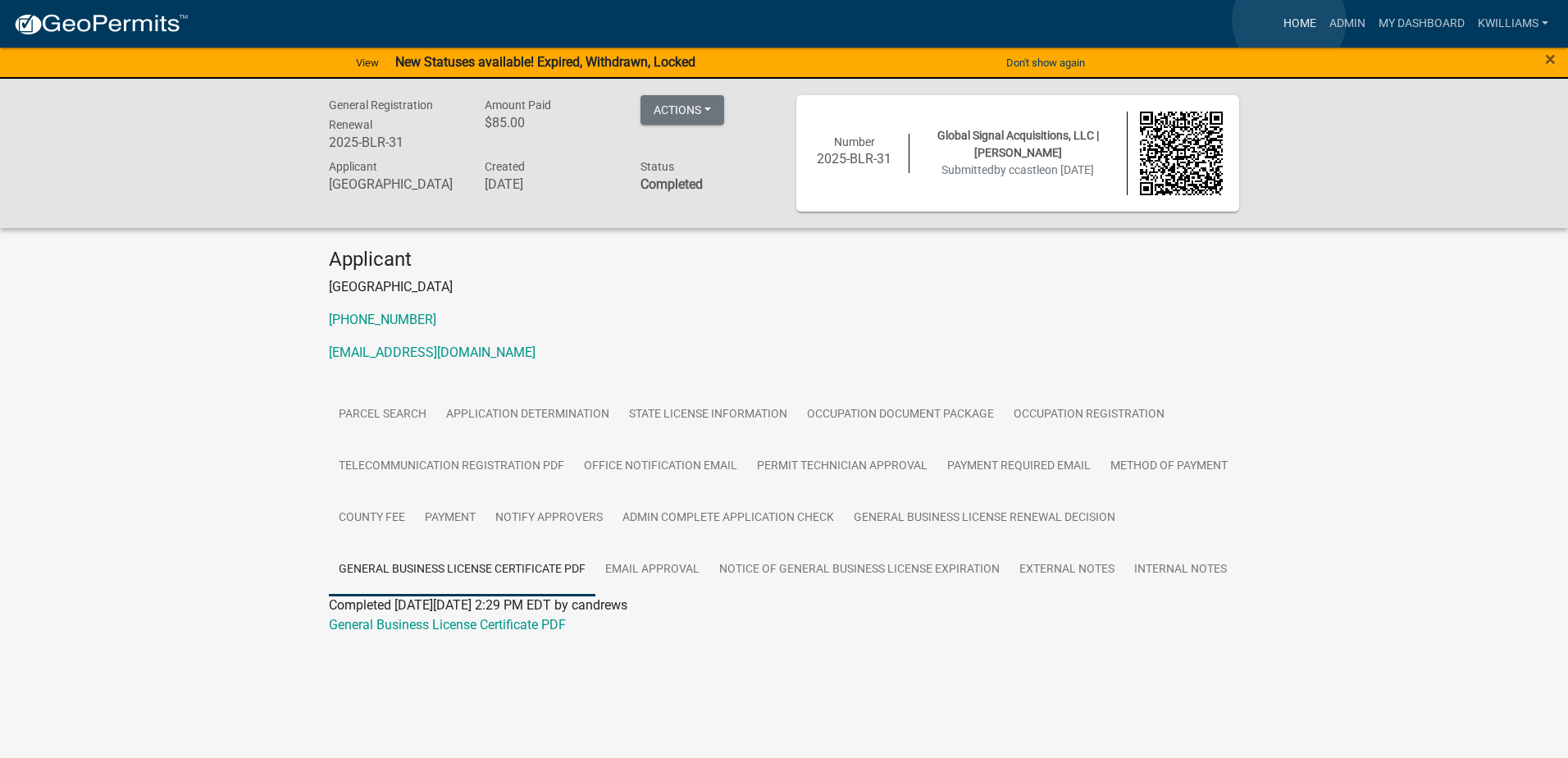
click at [1289, 21] on link "Home" at bounding box center [1299, 23] width 46 height 31
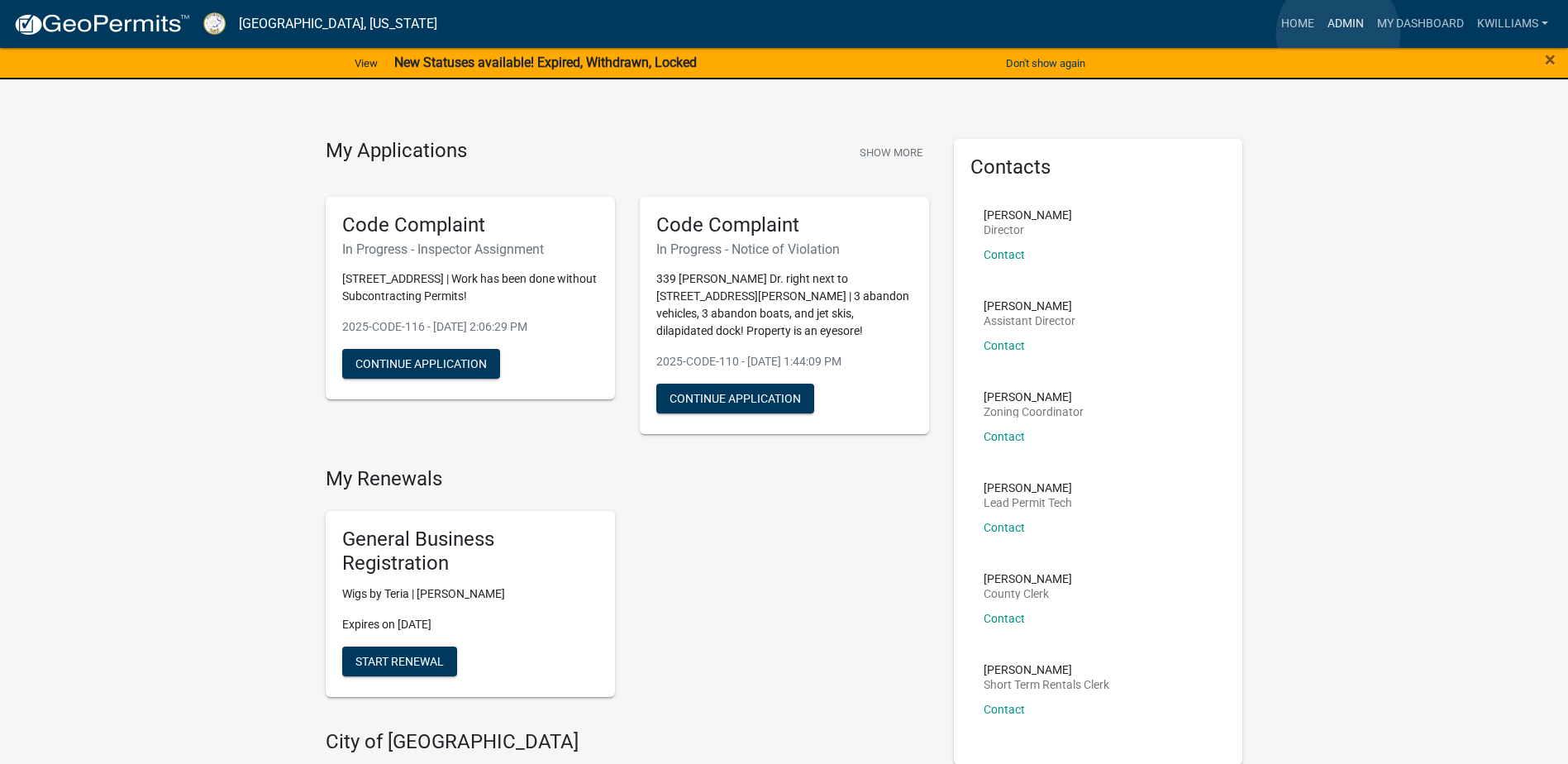
click at [1338, 34] on link "Admin" at bounding box center [1346, 23] width 50 height 31
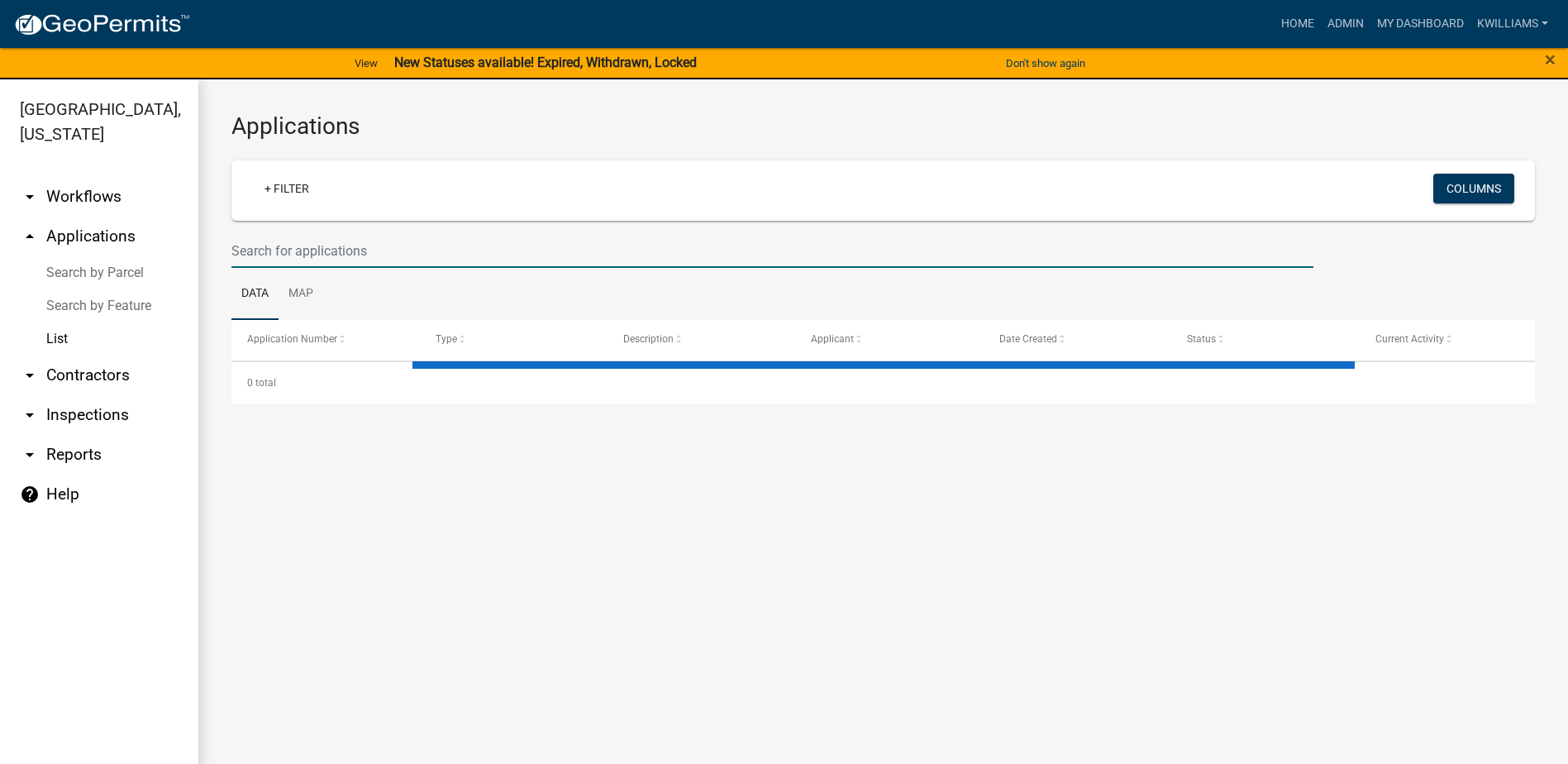
drag, startPoint x: 337, startPoint y: 242, endPoint x: 328, endPoint y: 236, distance: 10.8
click at [330, 238] on input "text" at bounding box center [772, 251] width 1082 height 34
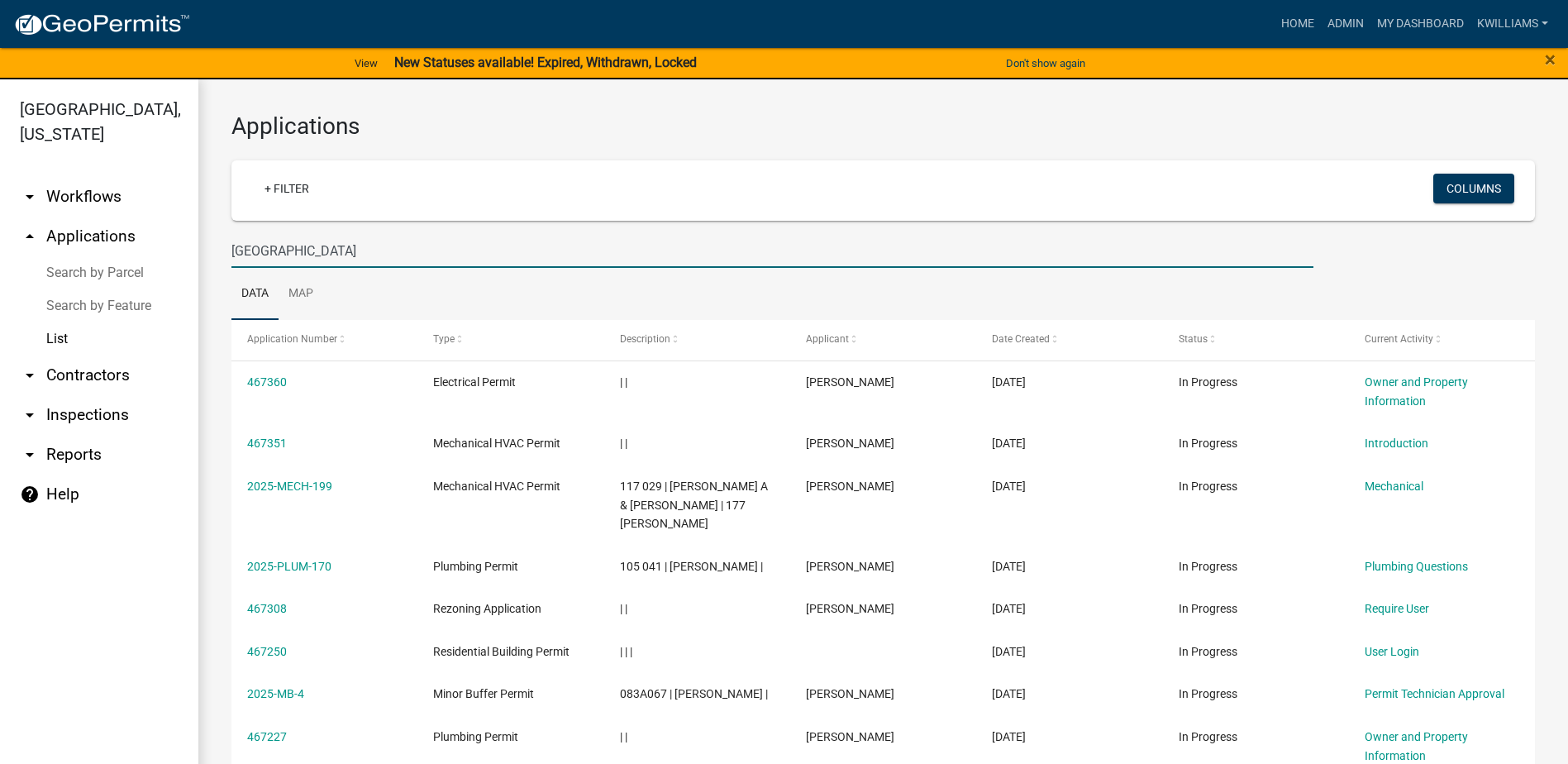
type input "[GEOGRAPHIC_DATA]"
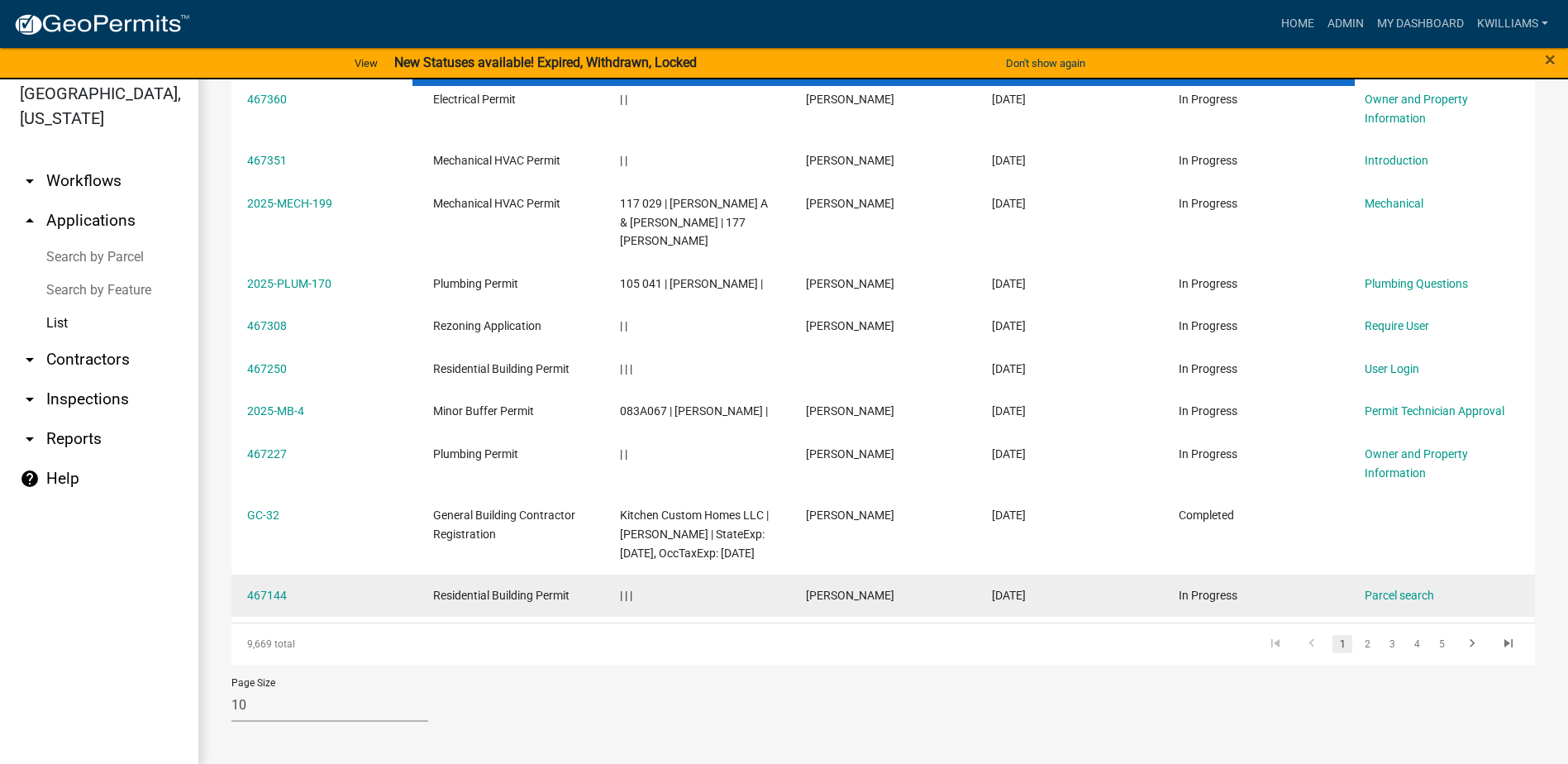
scroll to position [20, 0]
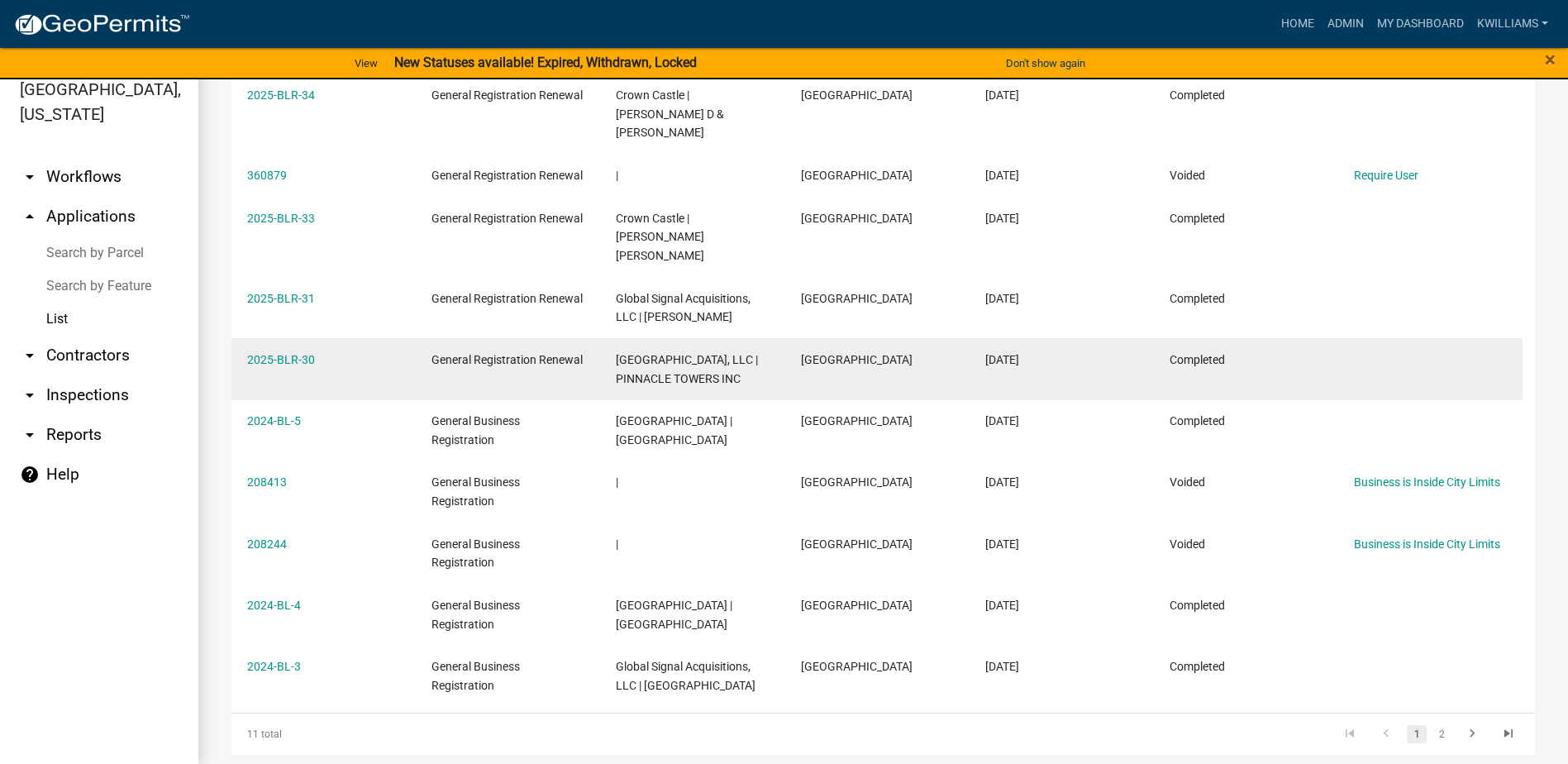
click at [285, 338] on datatable-body-cell "2025-BLR-30" at bounding box center [323, 369] width 185 height 61
drag, startPoint x: 285, startPoint y: 309, endPoint x: 280, endPoint y: 321, distance: 13.0
click at [280, 338] on datatable-body-cell "2025-BLR-30" at bounding box center [323, 369] width 185 height 61
click at [280, 353] on link "2025-BLR-30" at bounding box center [281, 359] width 68 height 13
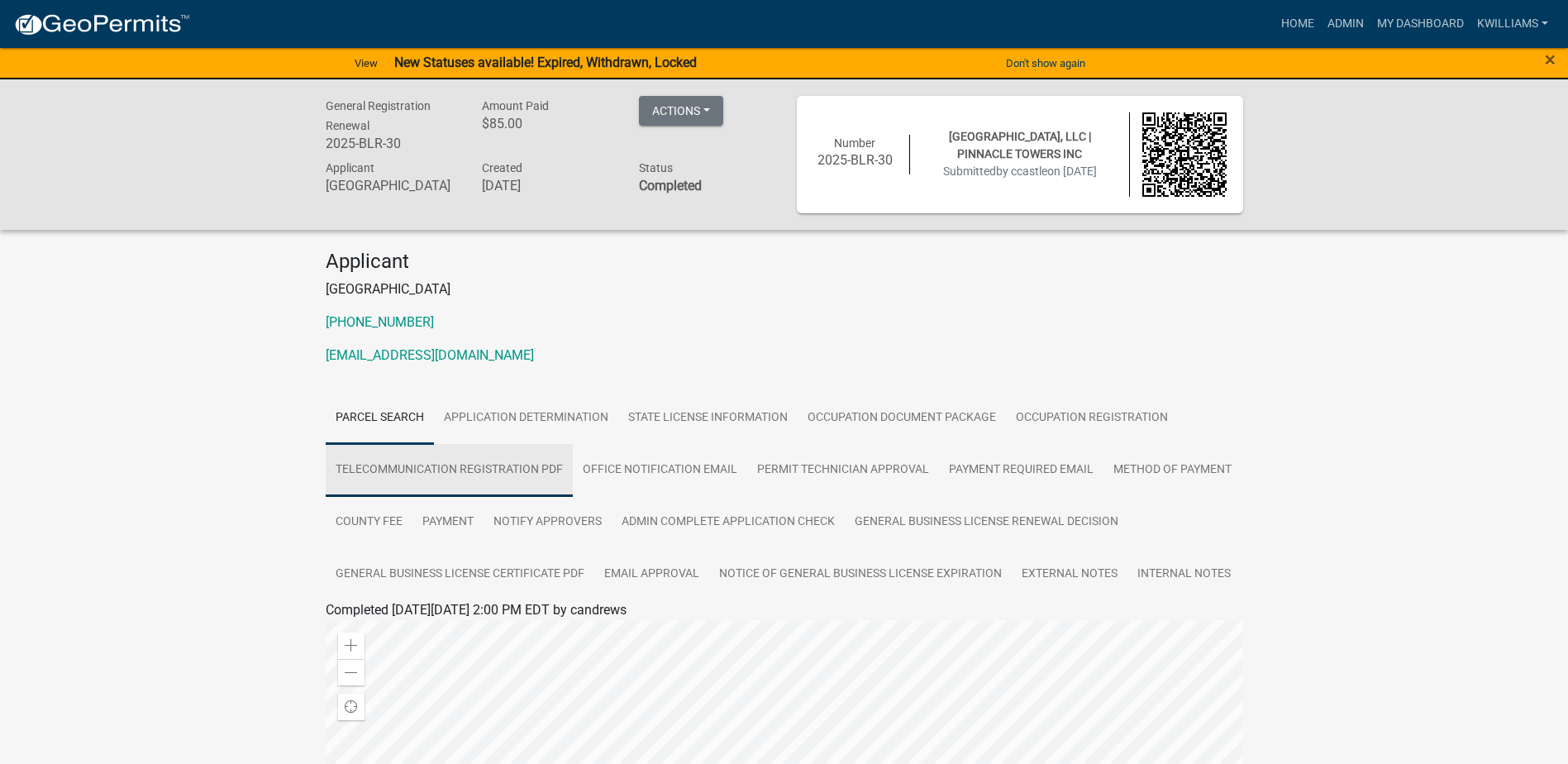
click at [498, 462] on link "Telecommunication Registration PDF" at bounding box center [449, 470] width 248 height 53
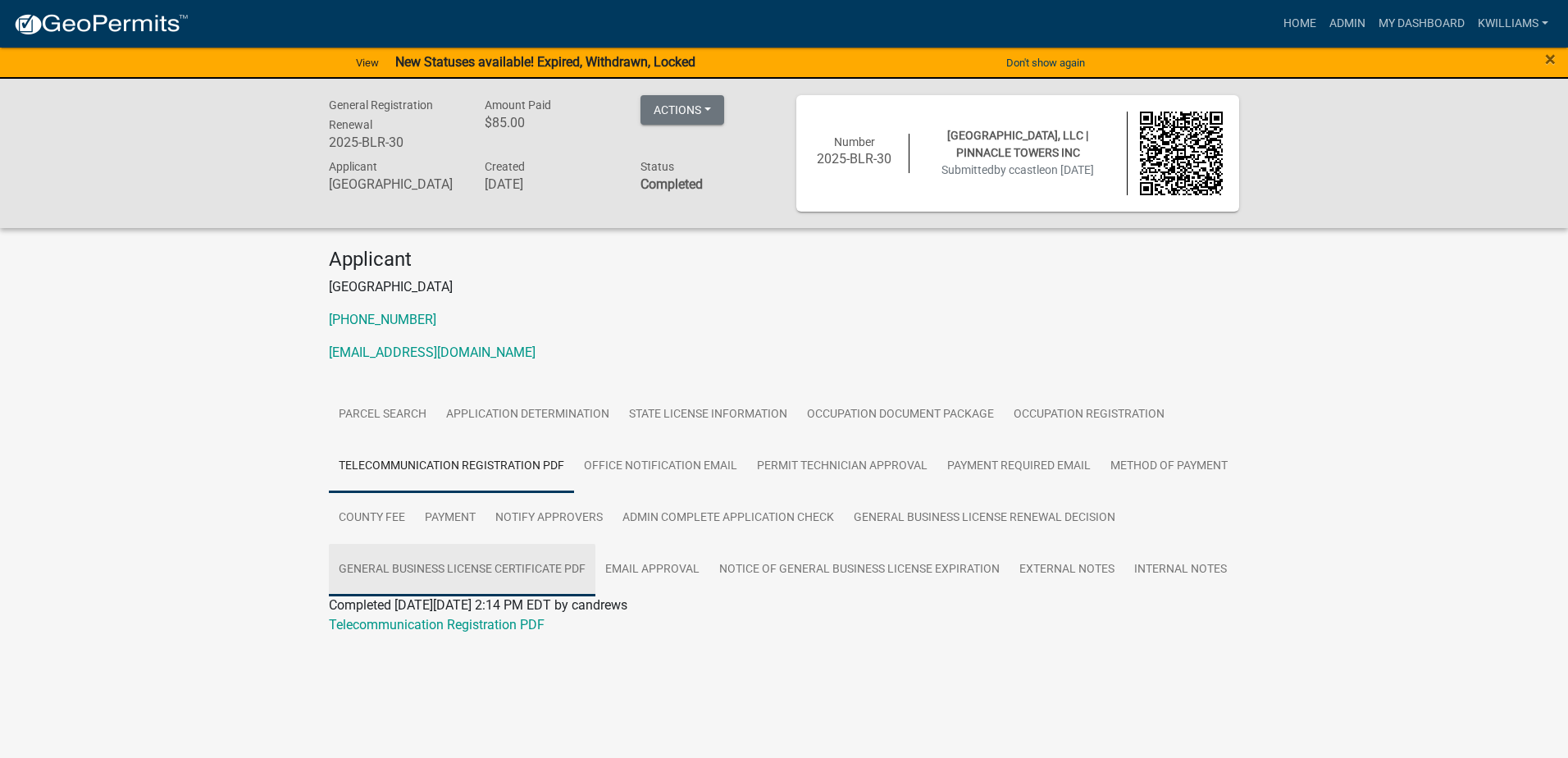
click at [523, 561] on link "General Business License Certificate PDF" at bounding box center [462, 570] width 266 height 53
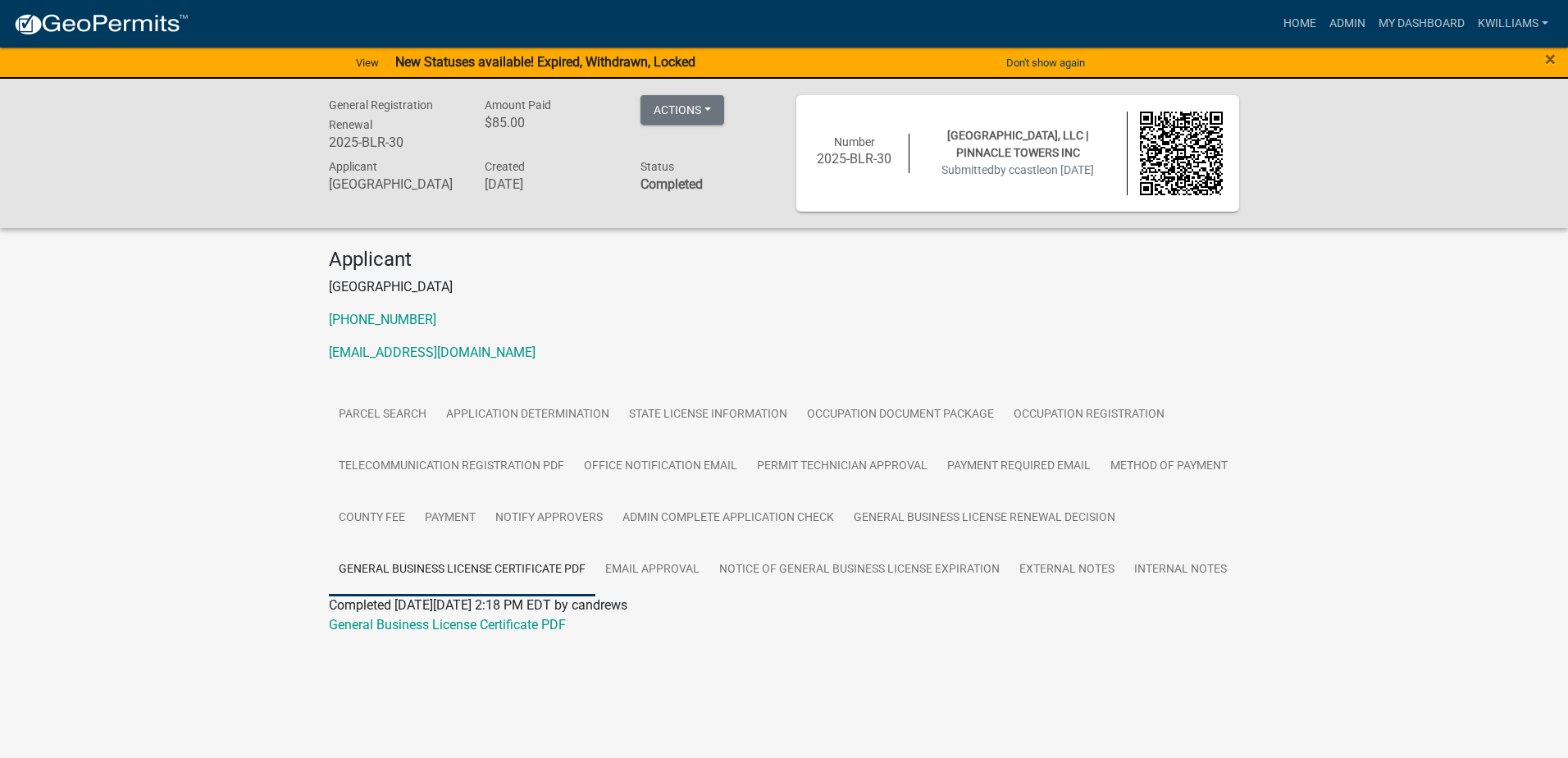
click at [499, 612] on span "Completed [DATE][DATE] 2:18 PM EDT by candrews" at bounding box center [478, 604] width 298 height 15
click at [497, 622] on link "General Business License Certificate PDF" at bounding box center [446, 624] width 237 height 15
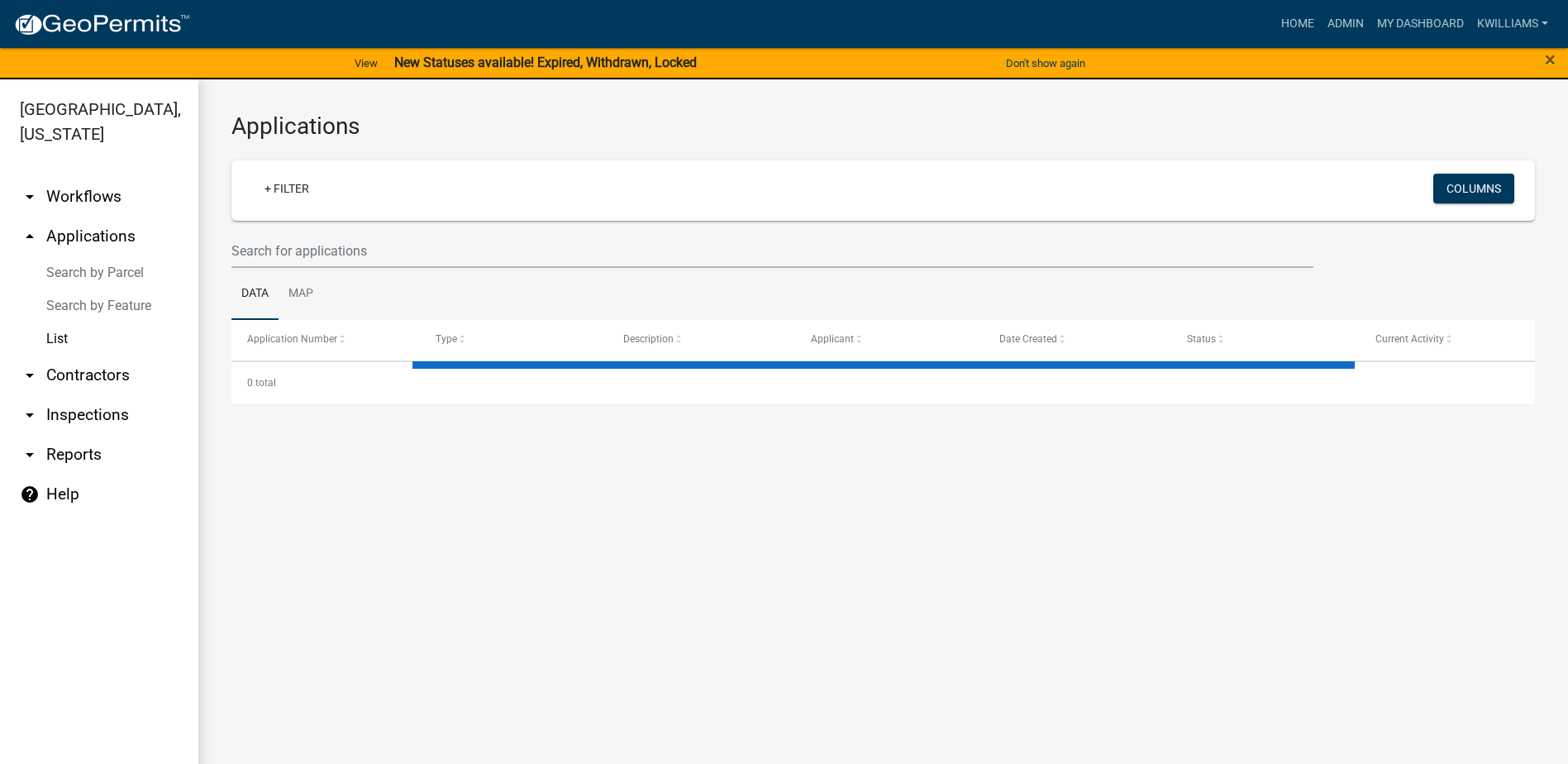
click at [381, 232] on wm-filter-builder "+ Filter Columns" at bounding box center [883, 213] width 1303 height 107
click at [266, 243] on input "text" at bounding box center [772, 251] width 1082 height 34
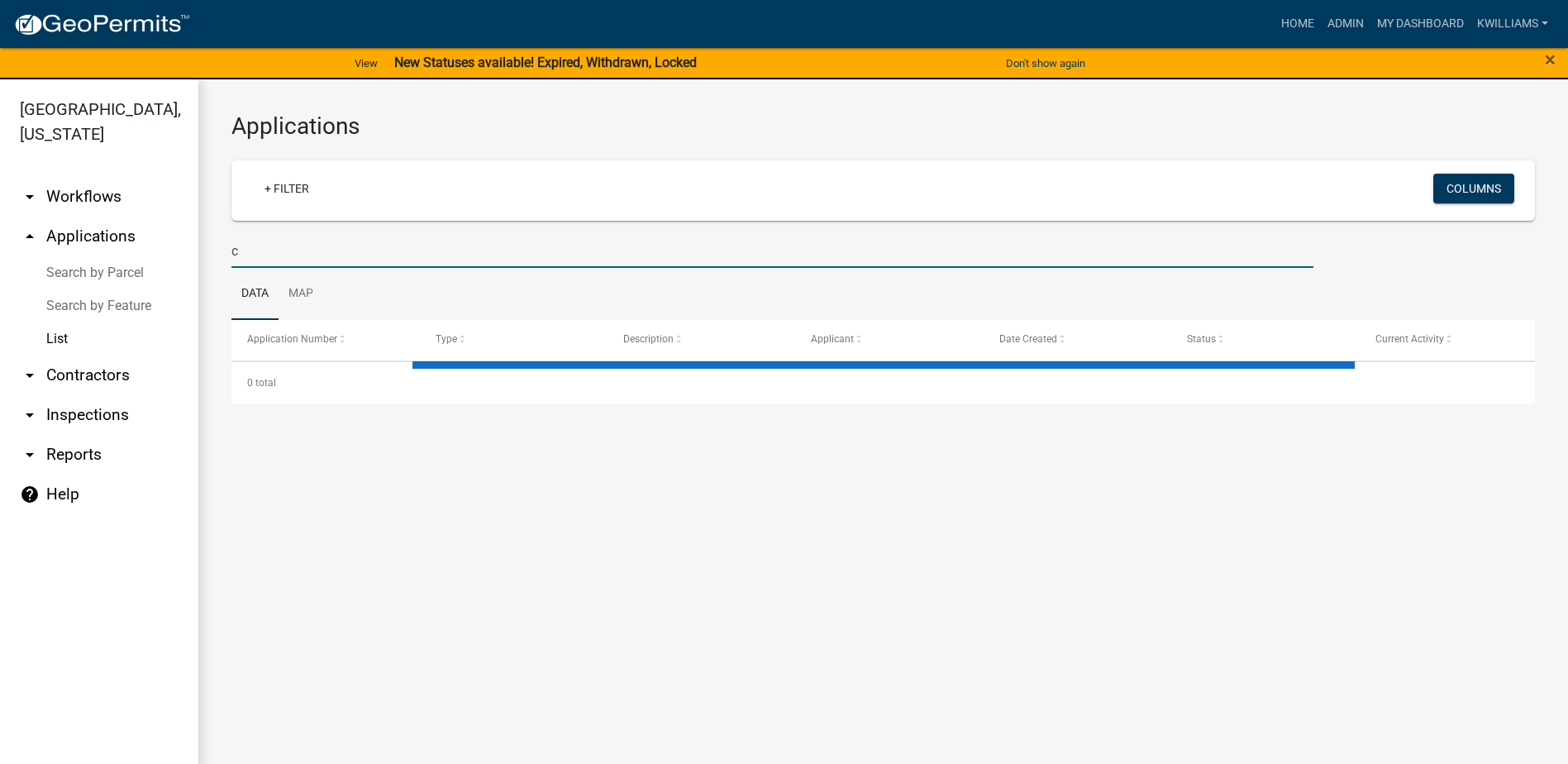
type input "[GEOGRAPHIC_DATA]"
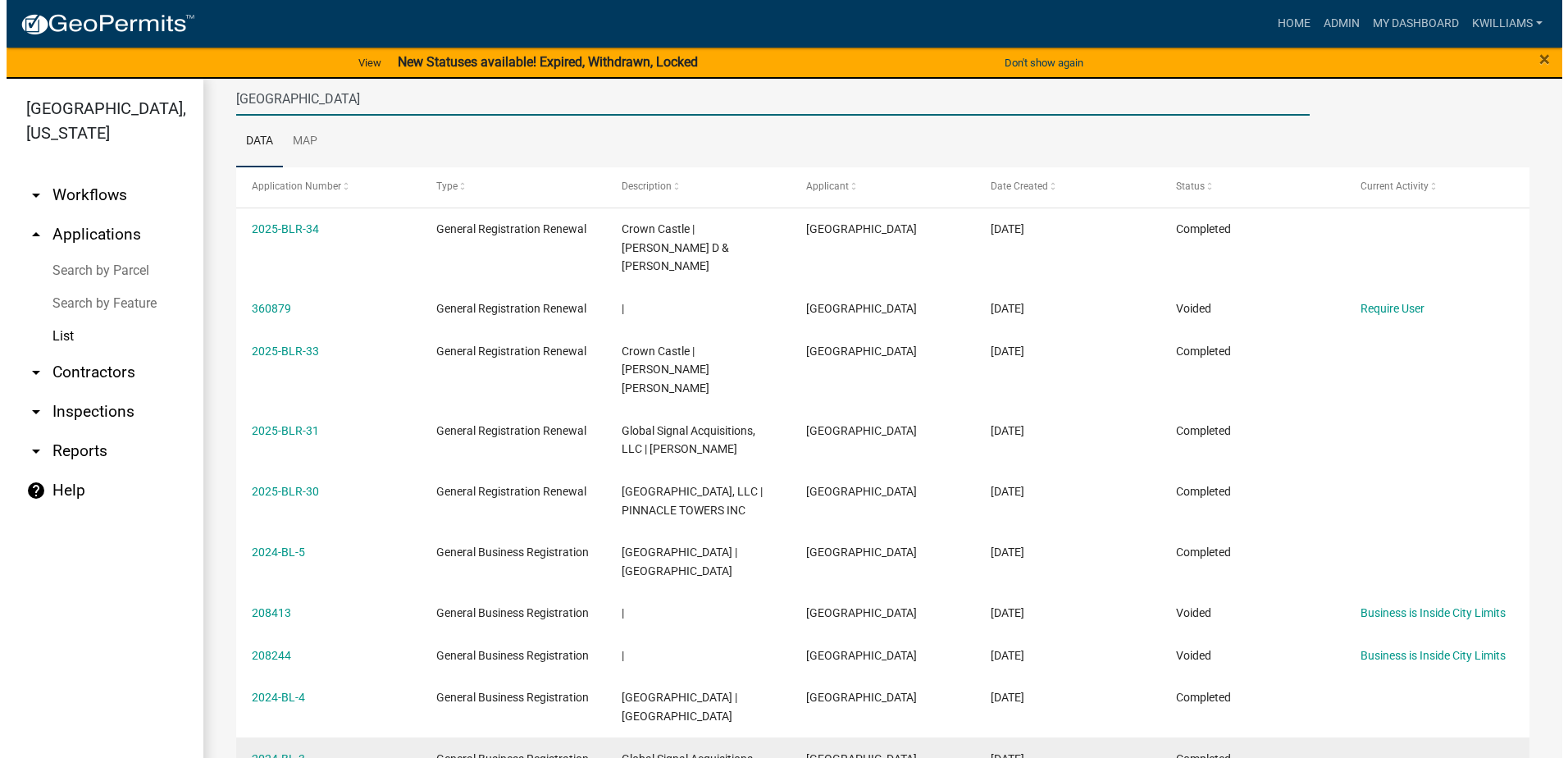
scroll to position [164, 0]
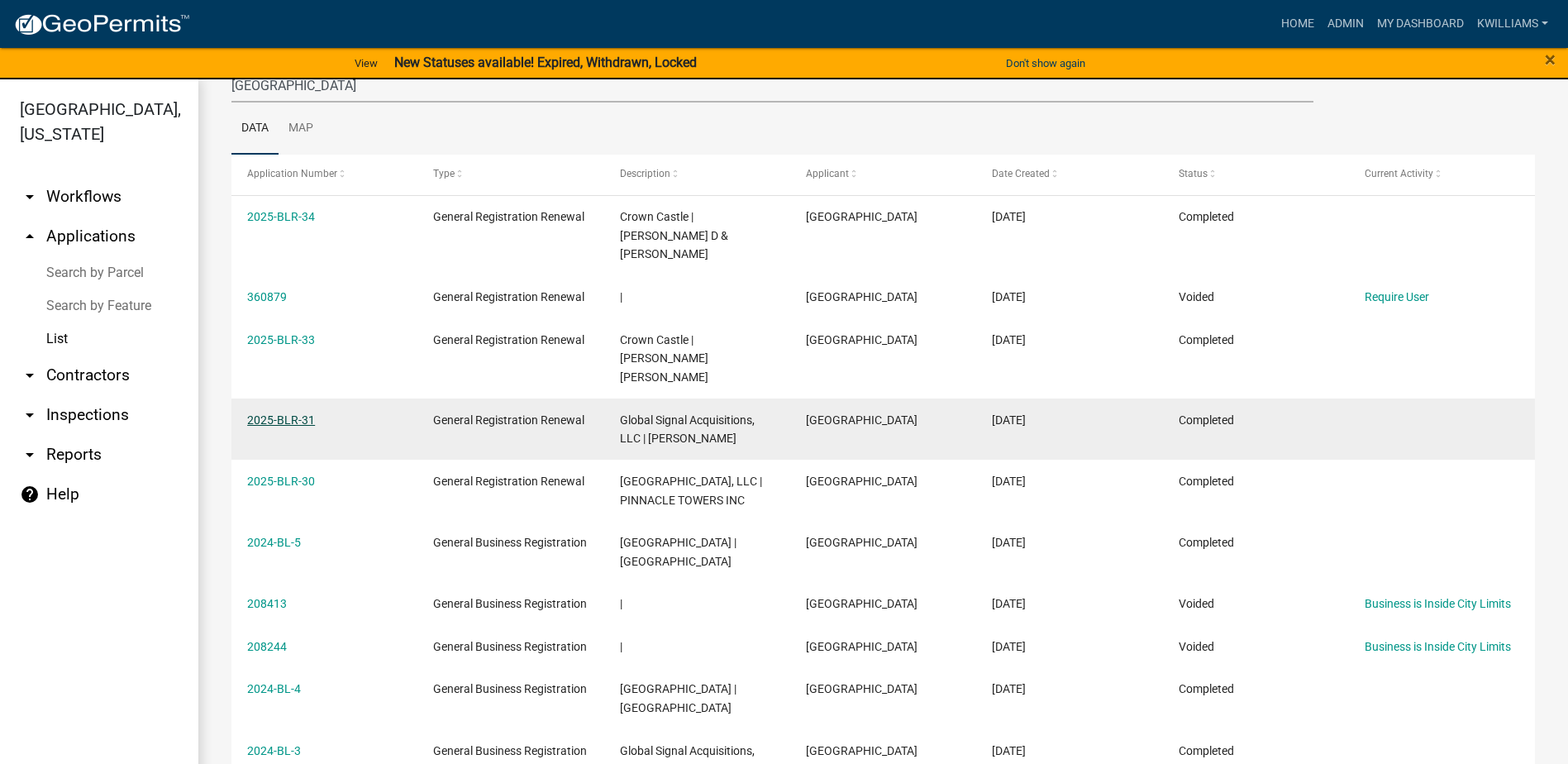
click at [280, 413] on link "2025-BLR-31" at bounding box center [281, 419] width 68 height 13
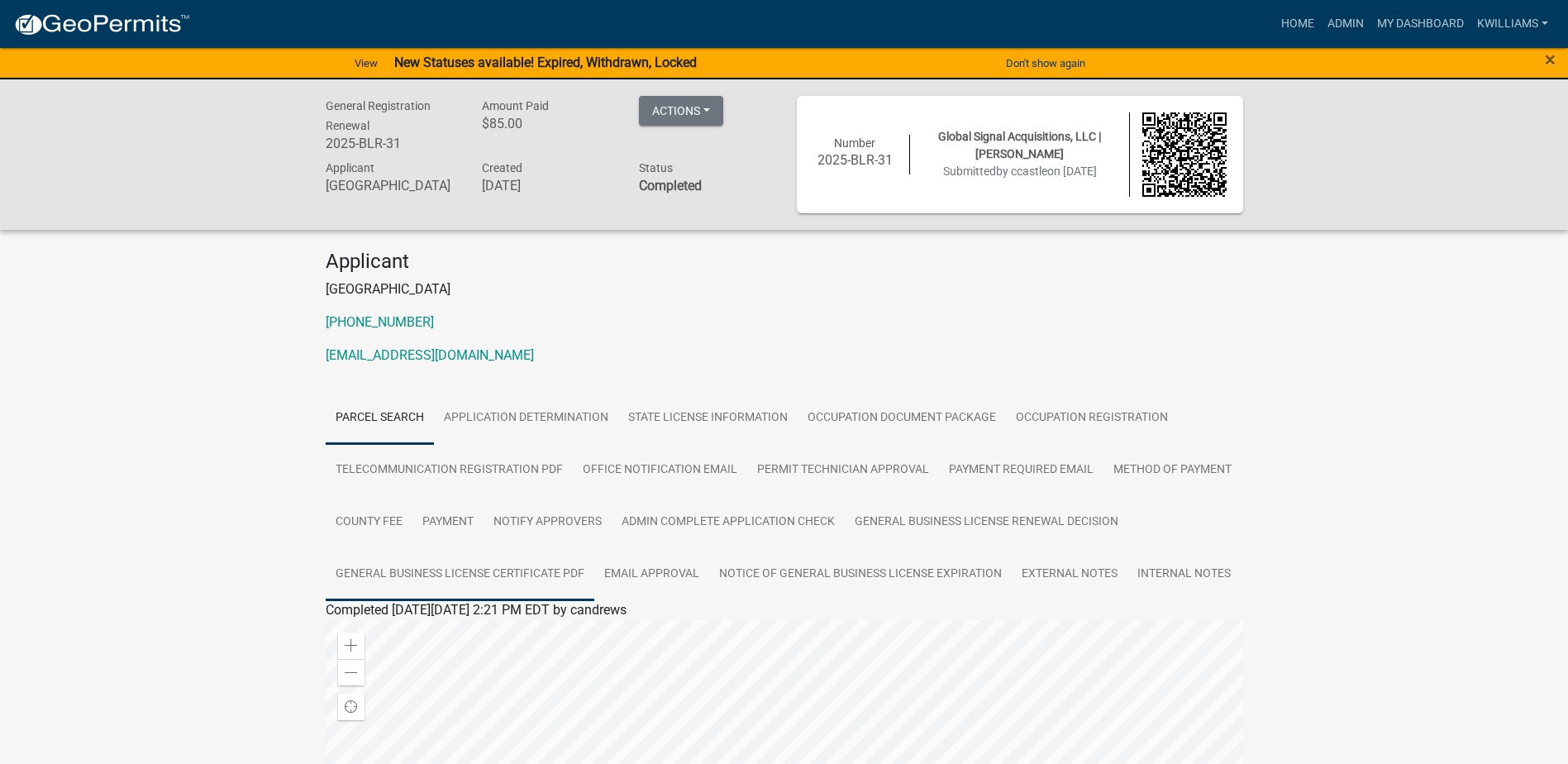
click at [522, 570] on link "General Business License Certificate PDF" at bounding box center [460, 574] width 268 height 53
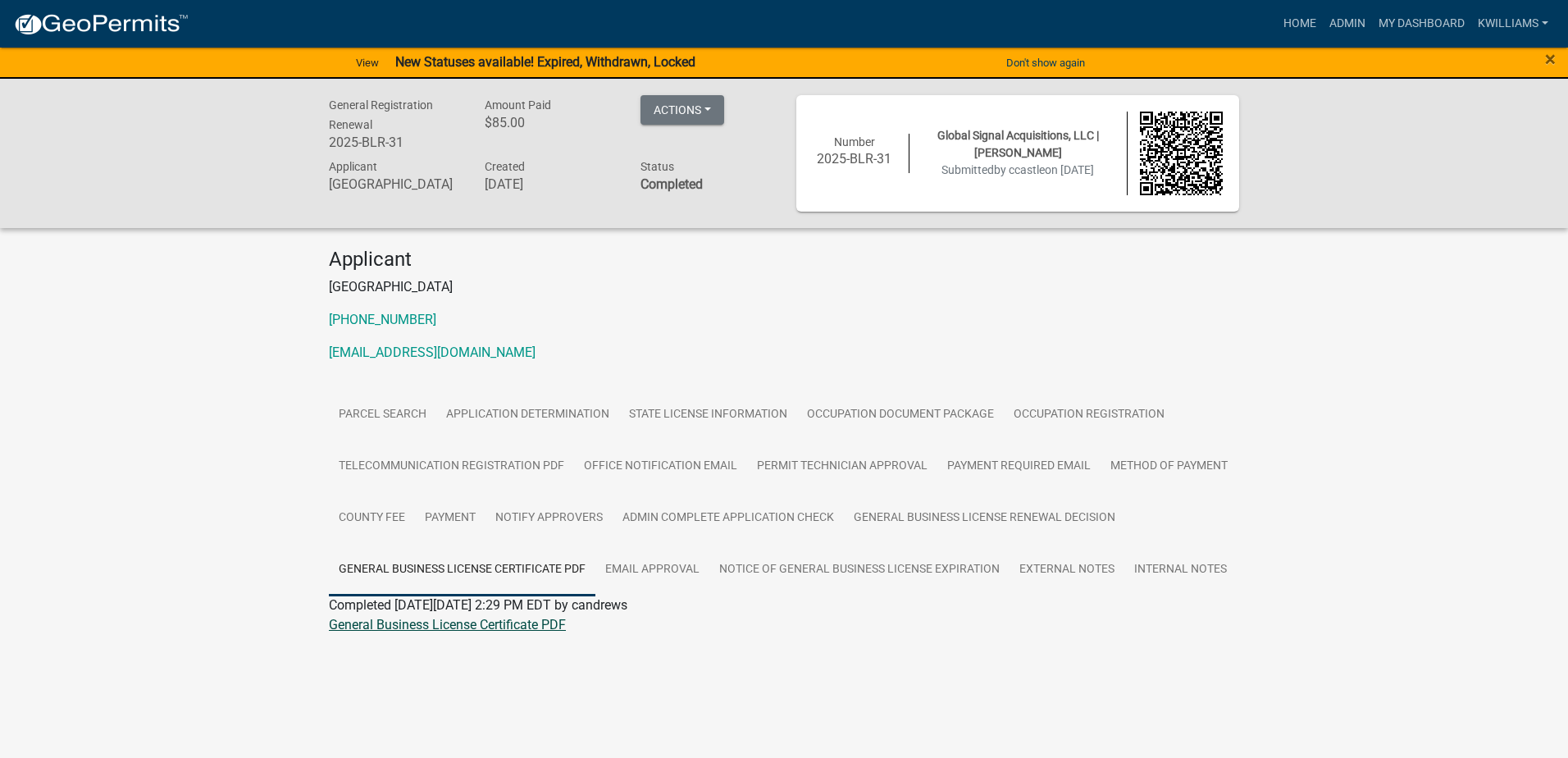
click at [493, 629] on link "General Business License Certificate PDF" at bounding box center [446, 624] width 237 height 15
